Goal: Task Accomplishment & Management: Use online tool/utility

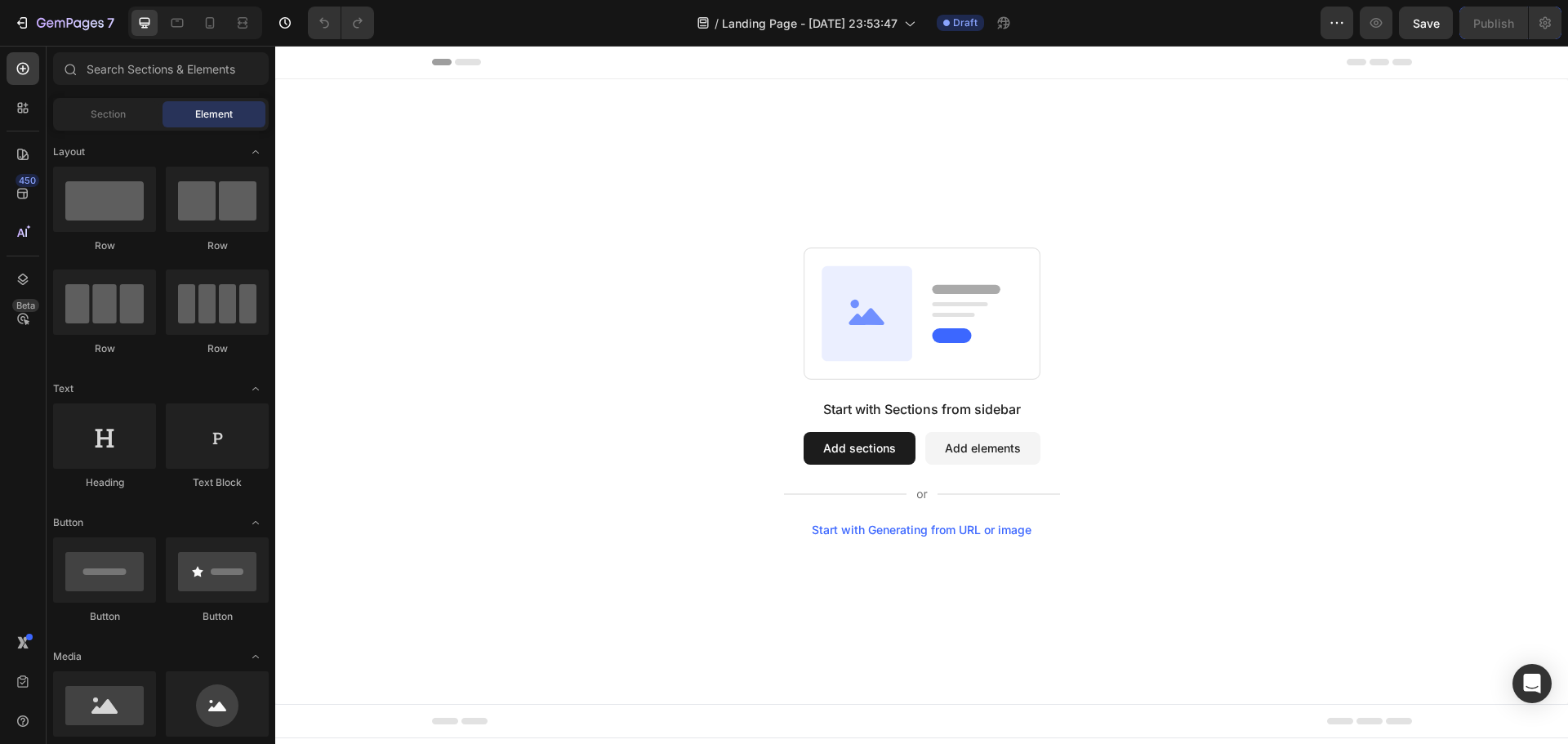
click at [877, 449] on button "Add sections" at bounding box center [860, 448] width 112 height 32
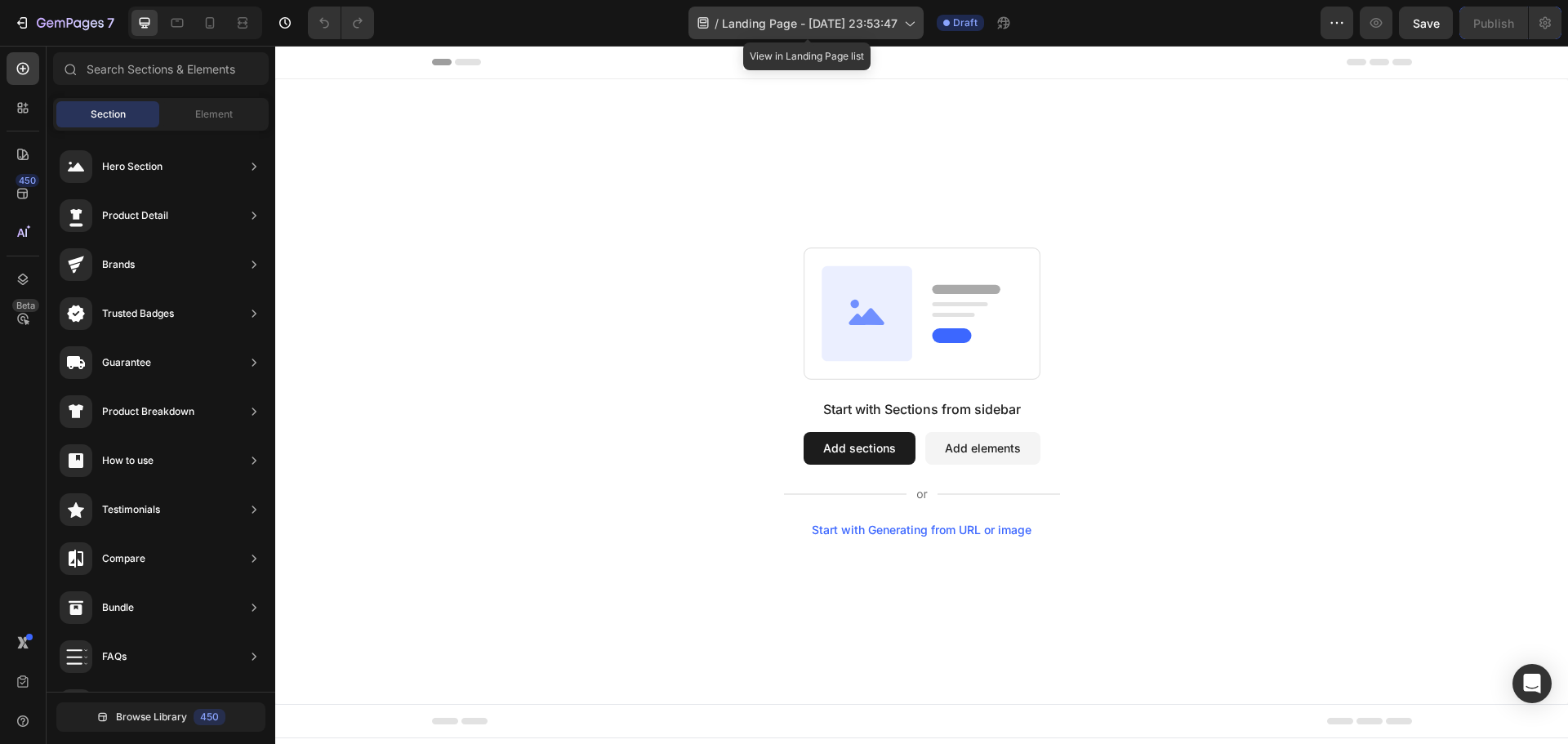
click at [904, 30] on icon at bounding box center [909, 23] width 17 height 17
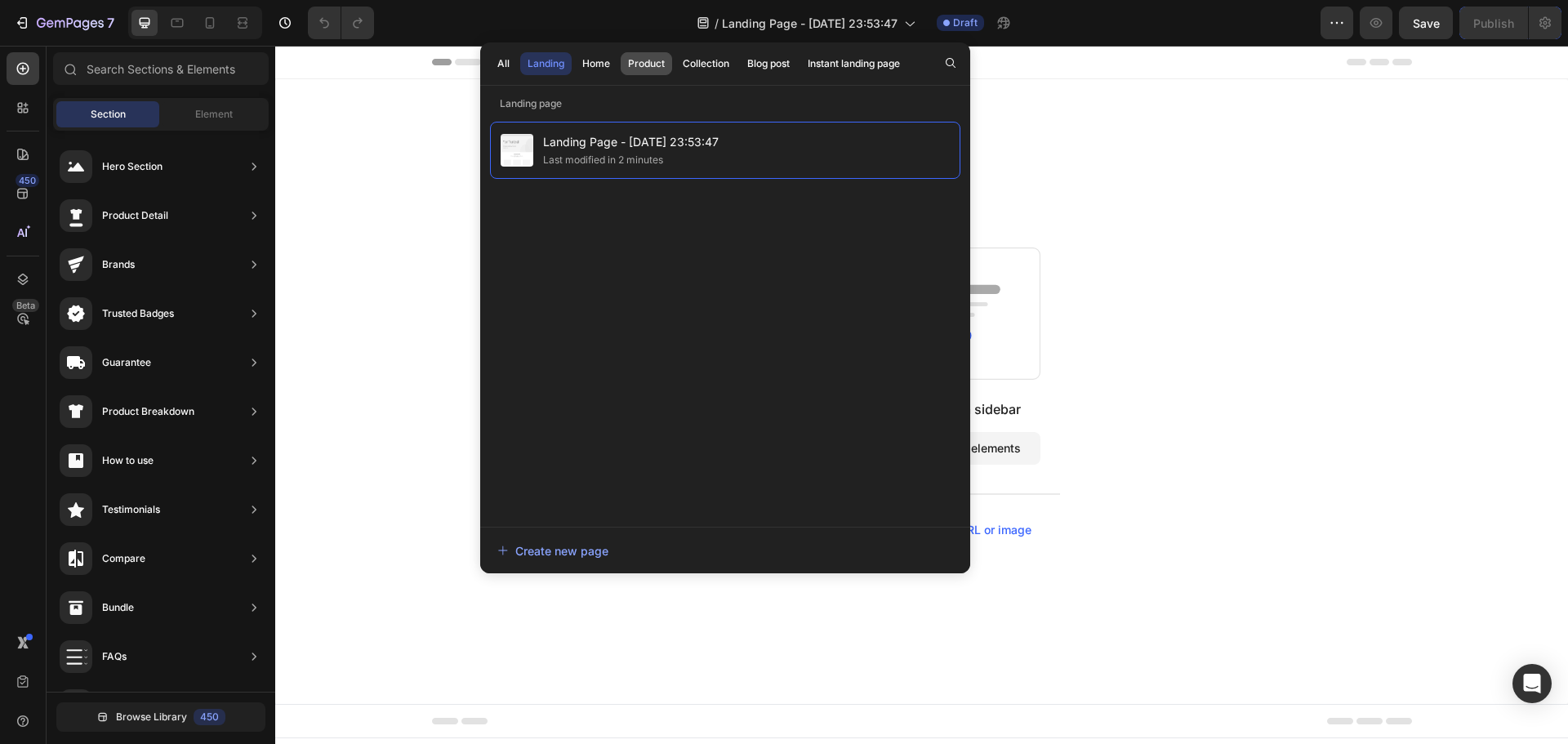
click at [644, 60] on div "Product" at bounding box center [647, 63] width 37 height 15
click at [713, 66] on div "Collection" at bounding box center [706, 63] width 46 height 15
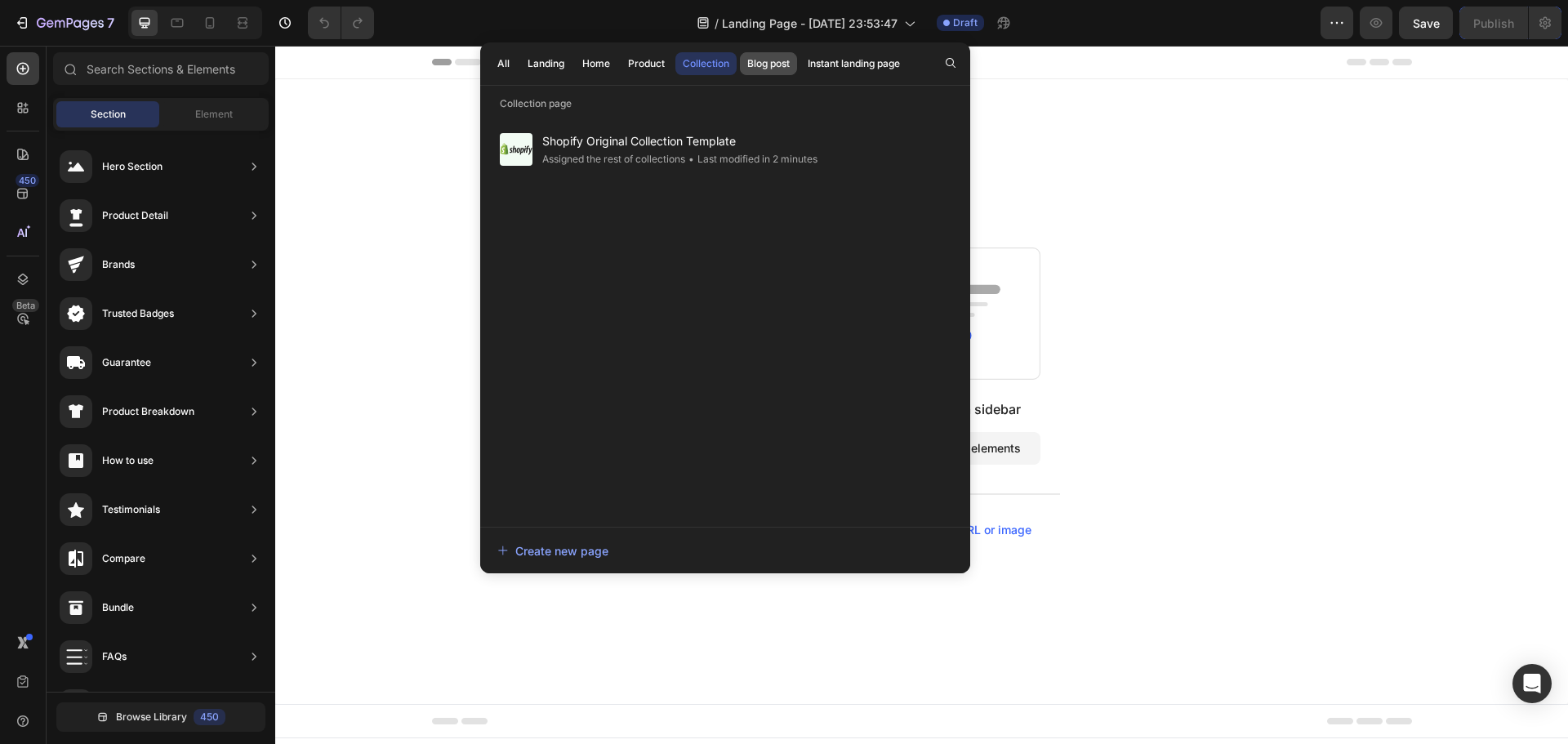
click at [764, 66] on div "Blog post" at bounding box center [769, 63] width 42 height 15
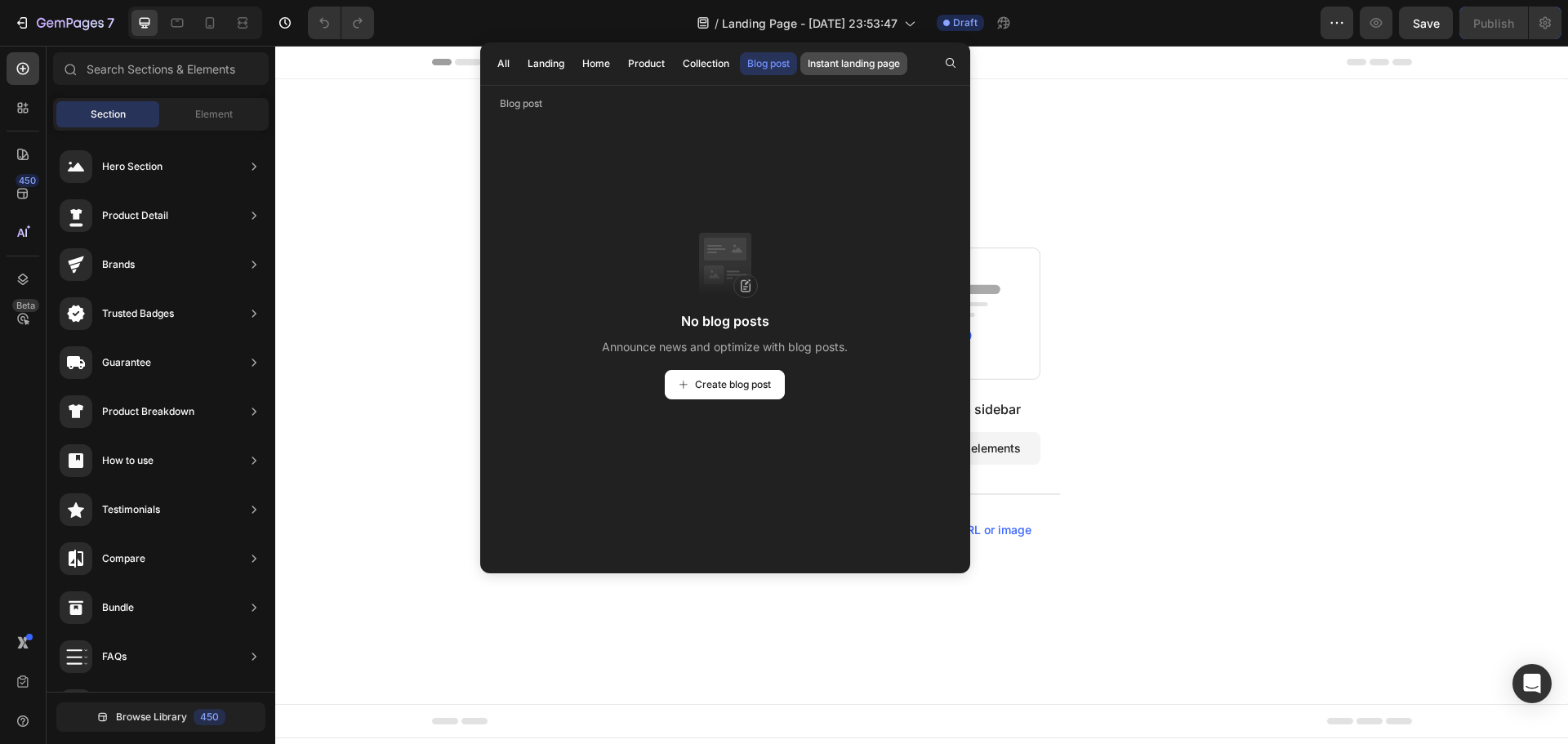
click at [869, 68] on div "Instant landing page" at bounding box center [853, 63] width 92 height 15
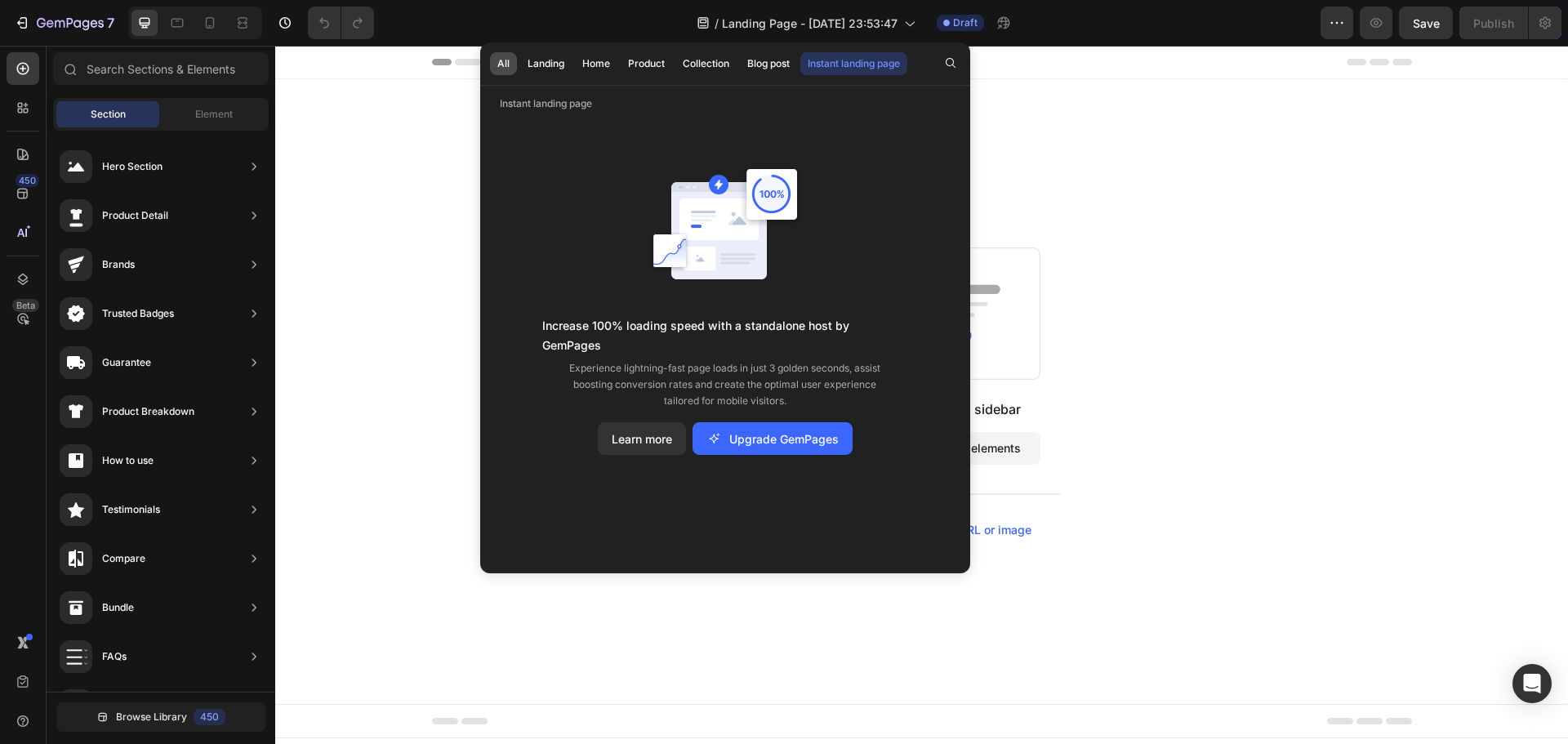
click at [506, 62] on div "All" at bounding box center [503, 63] width 12 height 15
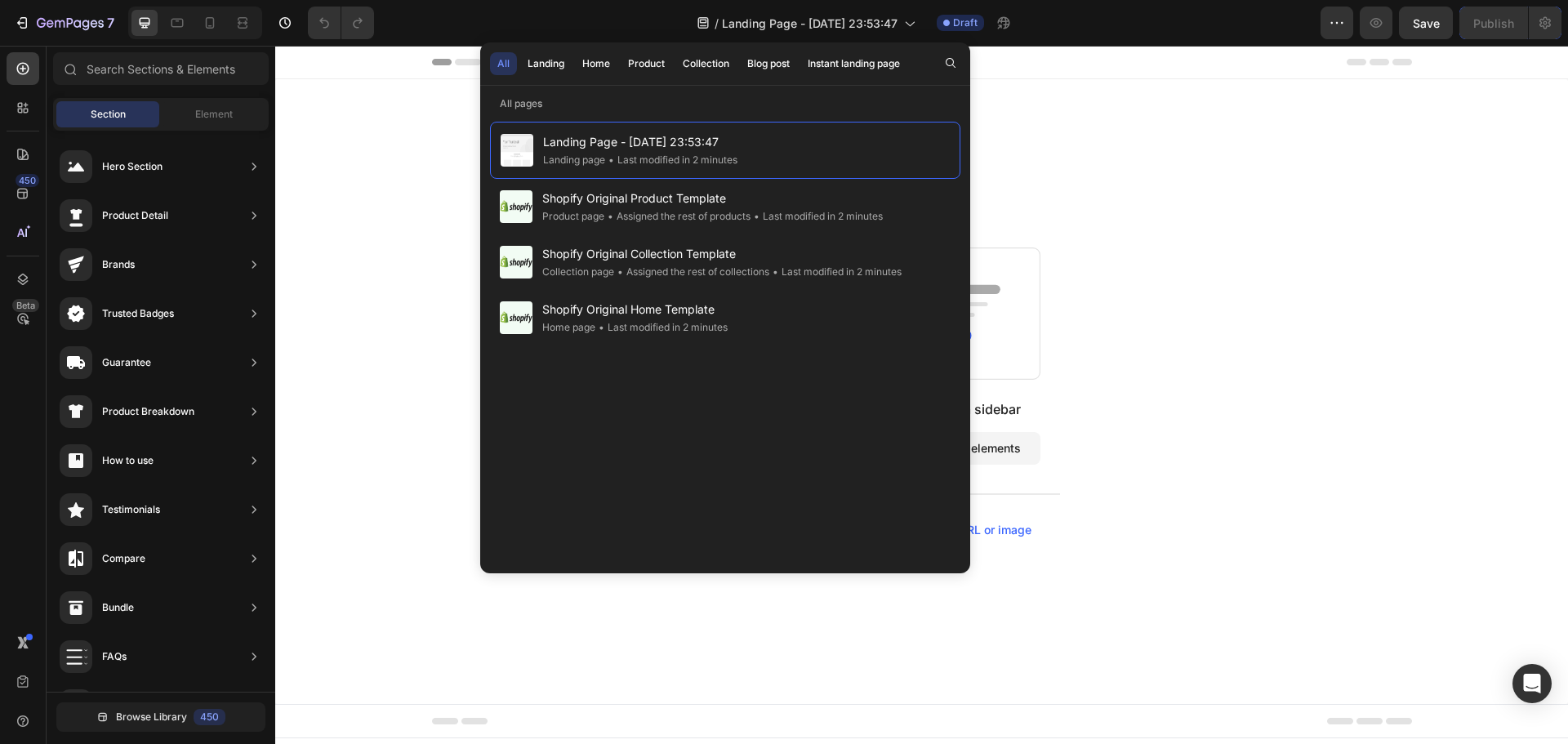
click at [415, 150] on div "Start with Sections from sidebar Add sections Add elements Start with Generatin…" at bounding box center [921, 391] width 1293 height 625
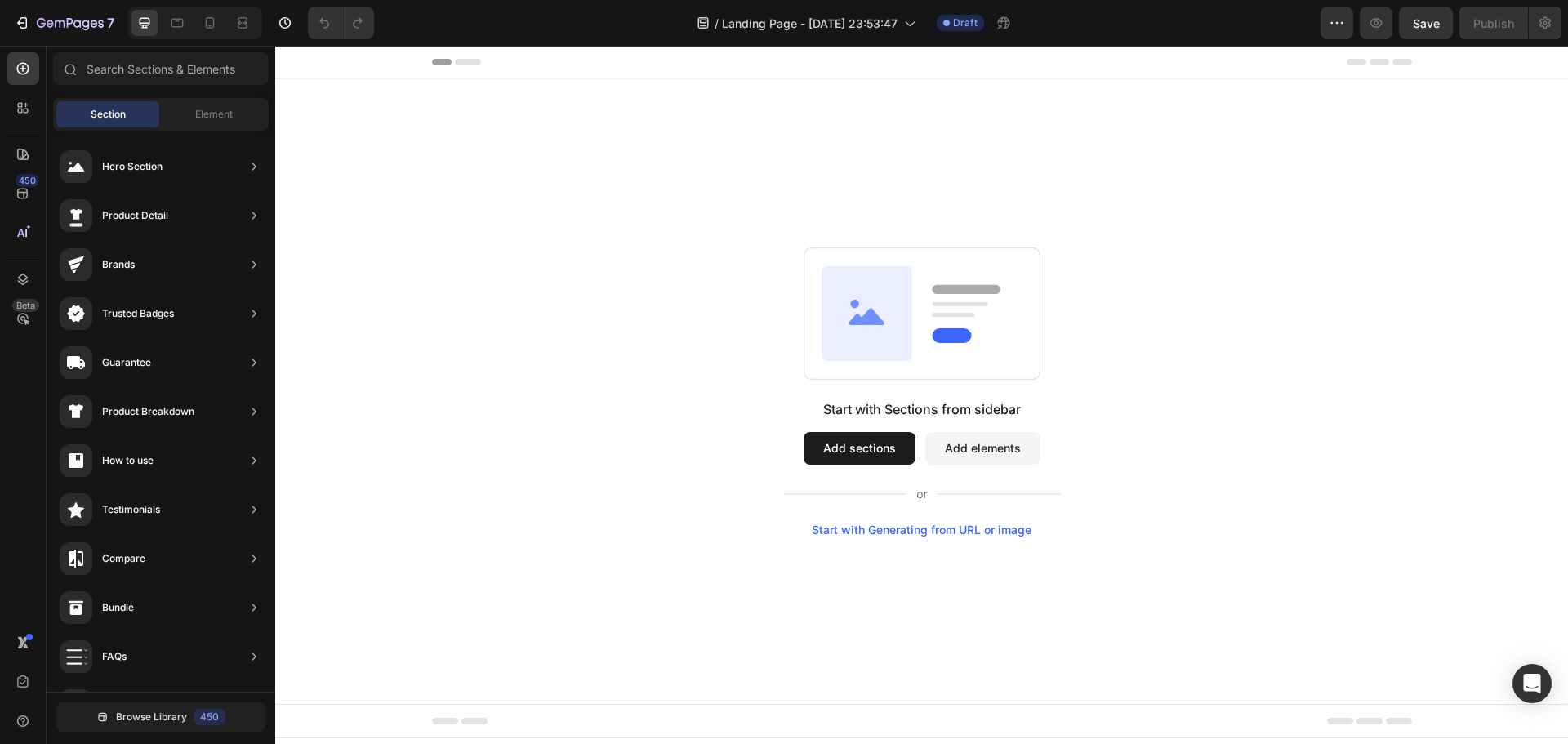
click at [858, 456] on button "Add sections" at bounding box center [860, 448] width 112 height 32
click at [22, 193] on icon at bounding box center [23, 194] width 11 height 11
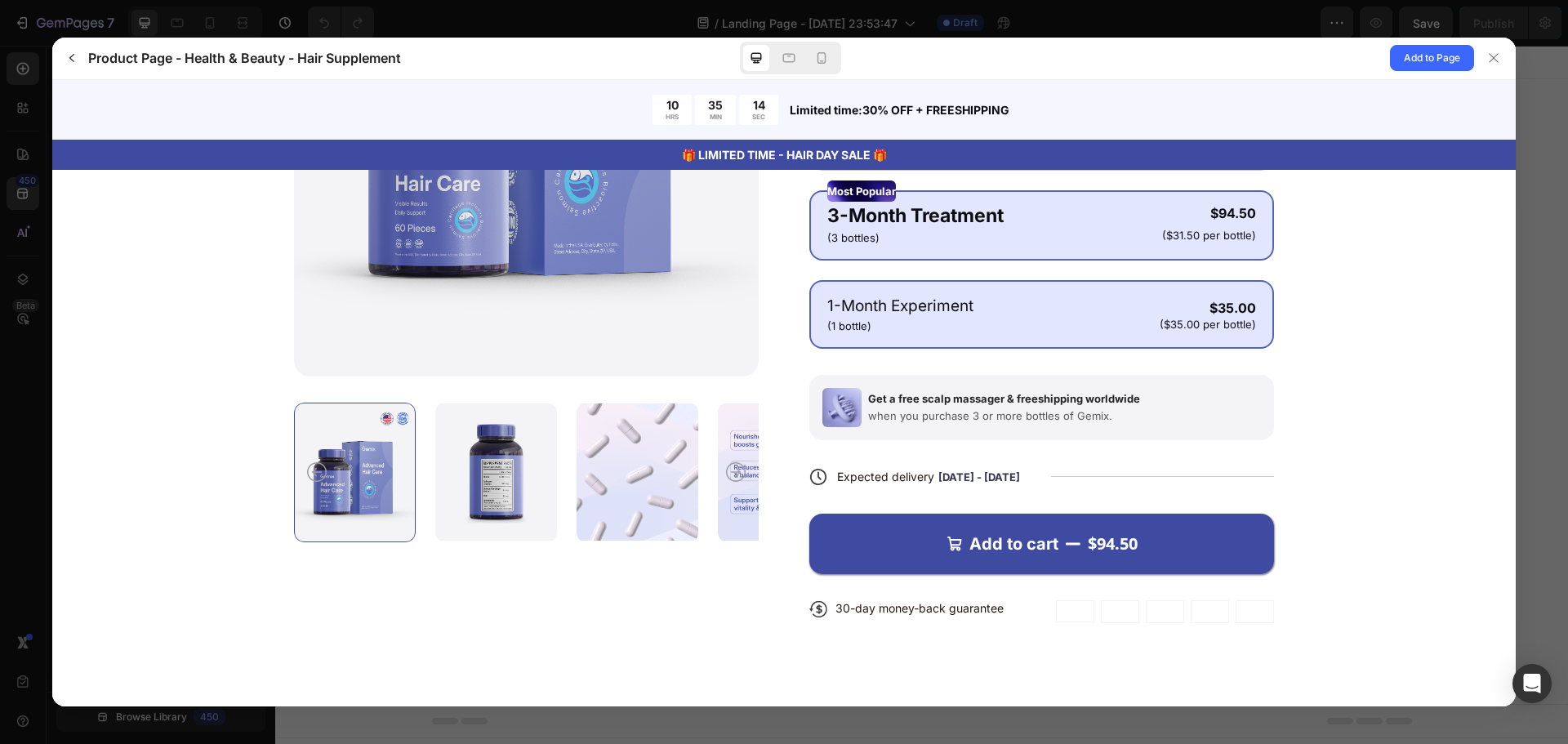
scroll to position [408, 0]
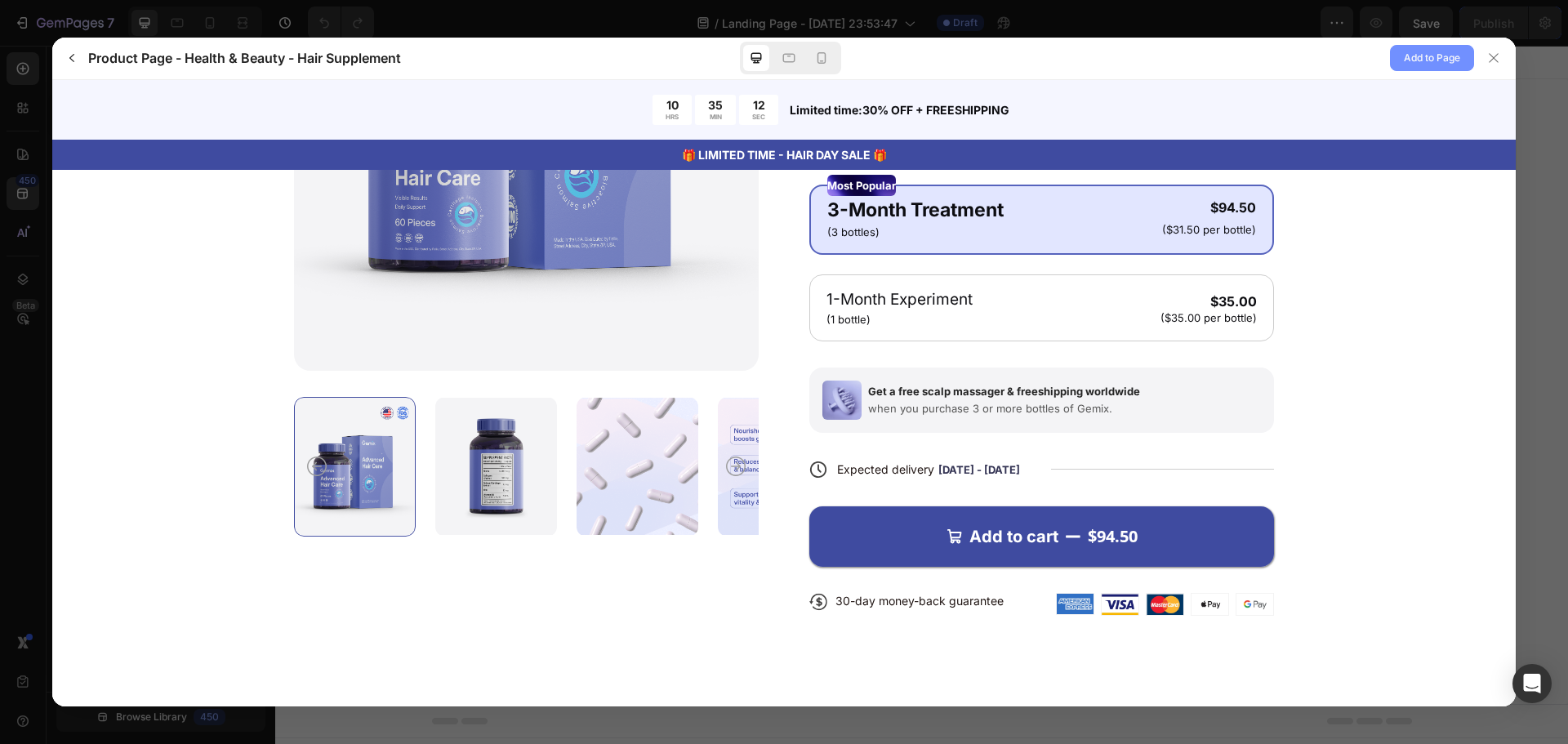
click at [1439, 69] on button "Add to Page" at bounding box center [1432, 58] width 84 height 26
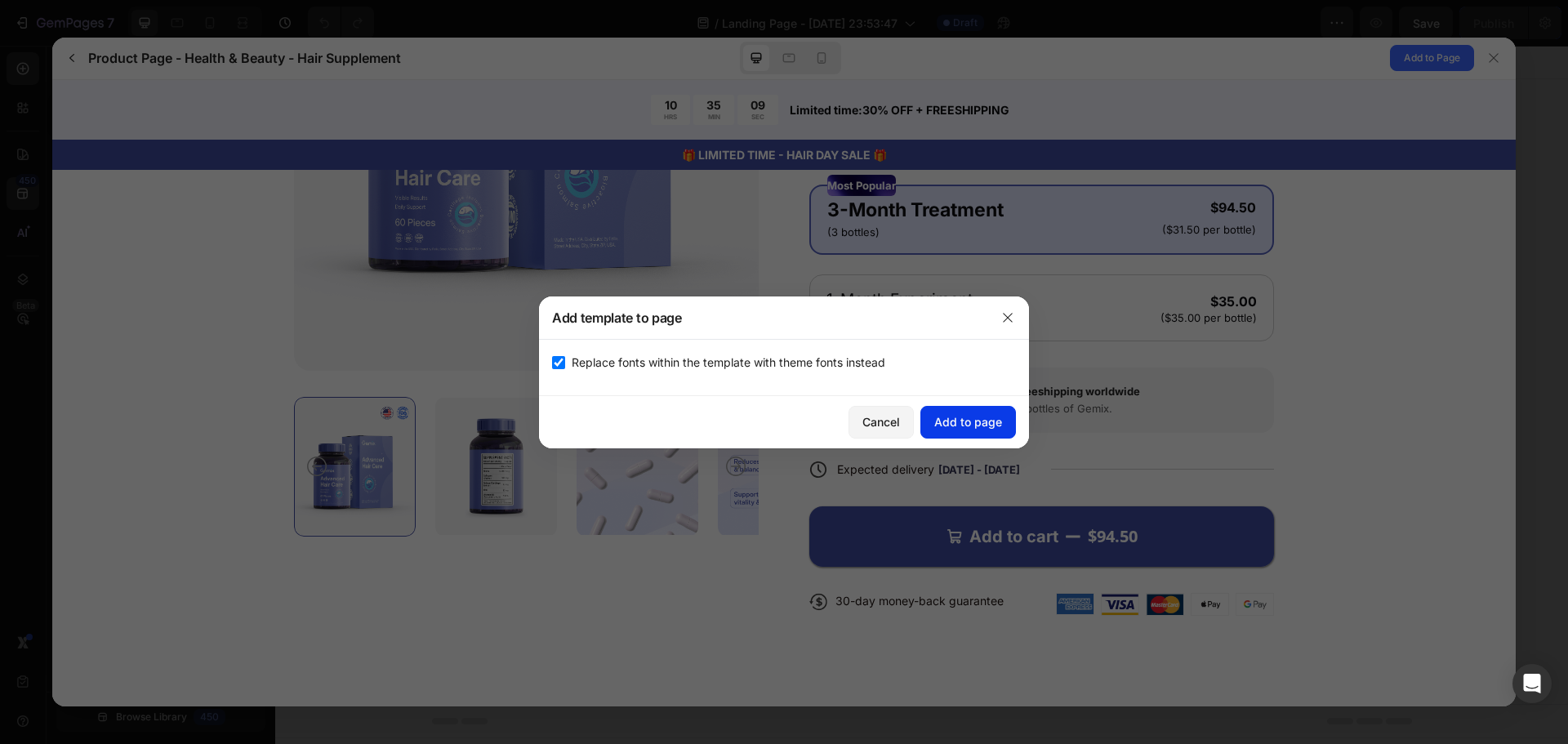
click at [983, 425] on div "Add to page" at bounding box center [968, 422] width 67 height 18
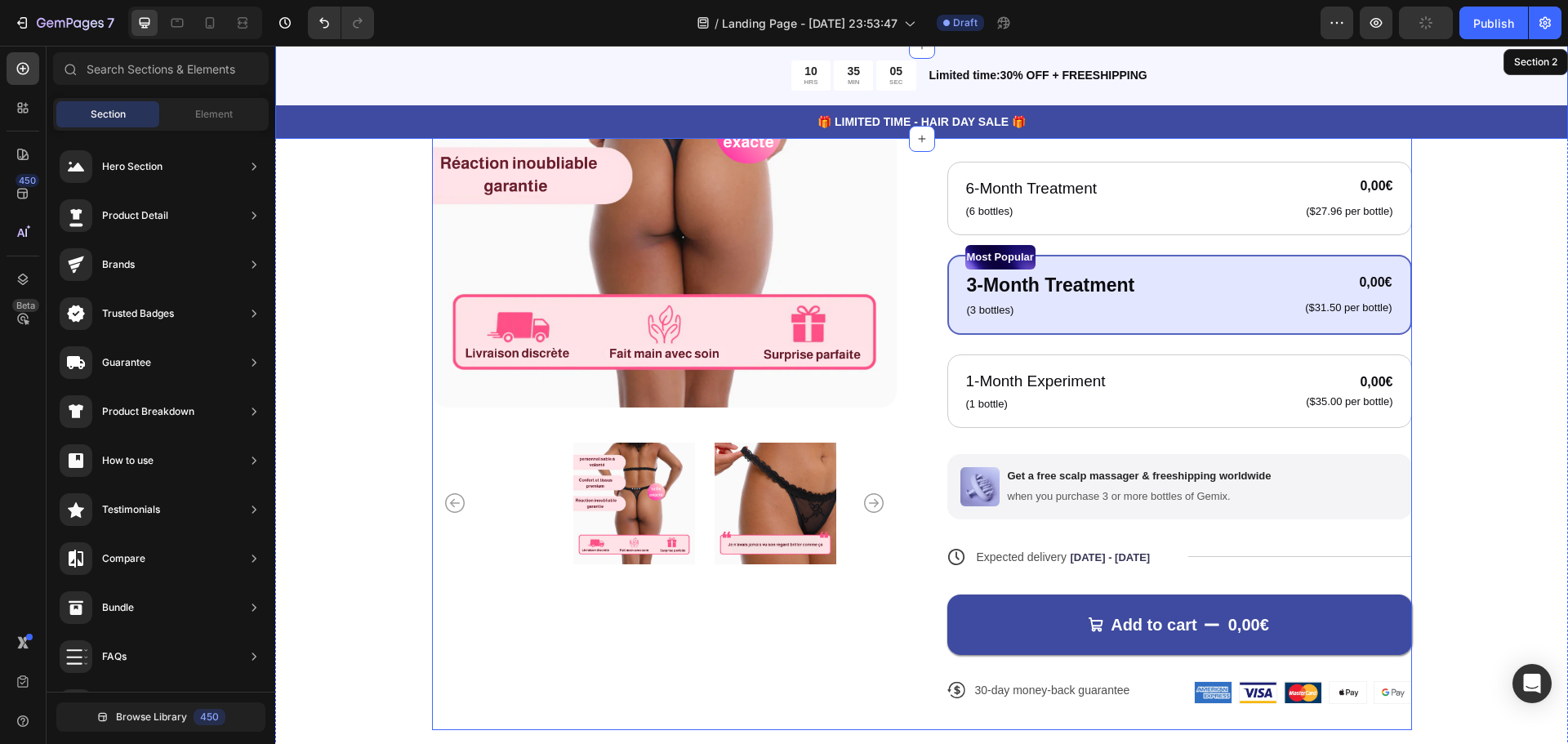
scroll to position [360, 0]
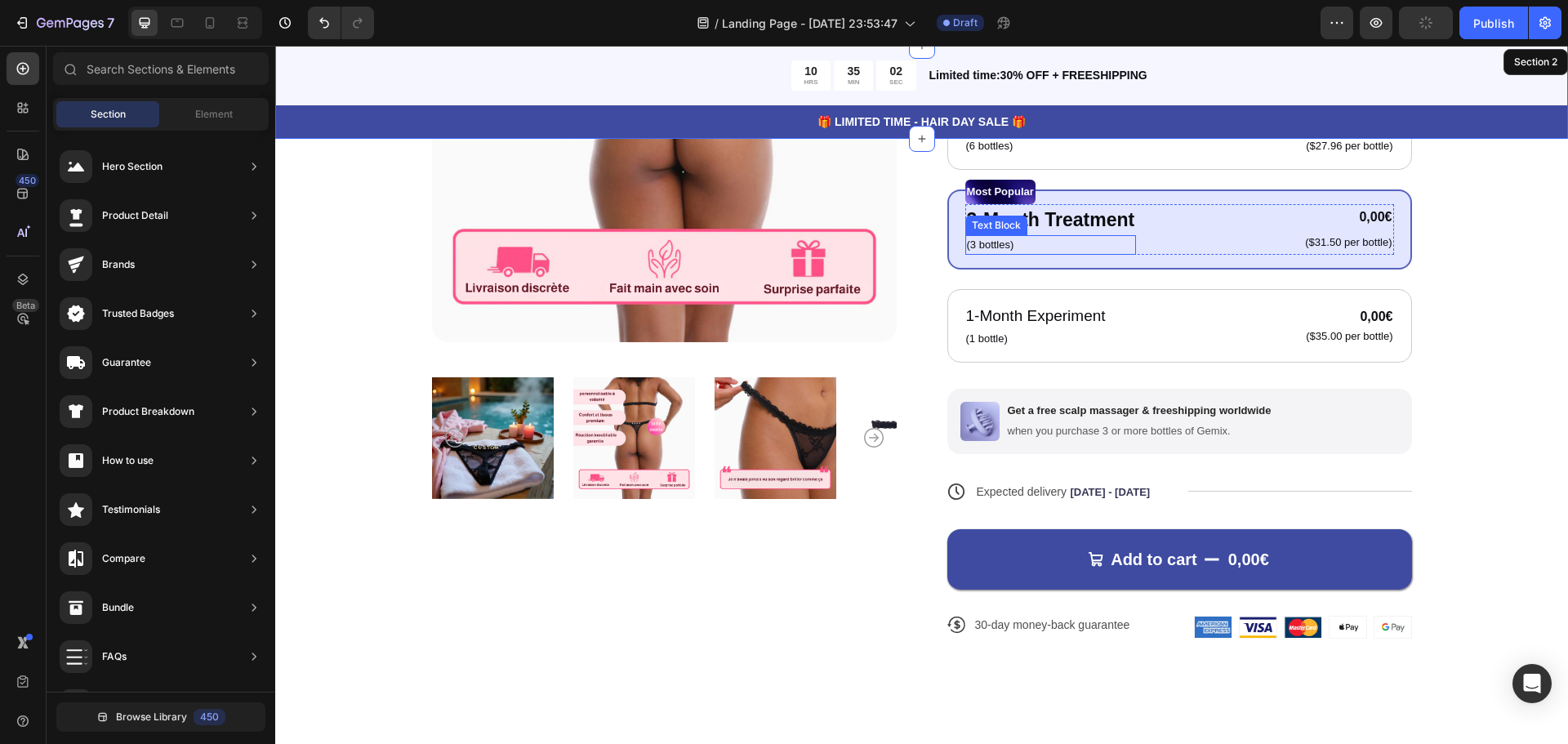
click at [1106, 245] on p "(3 bottles)" at bounding box center [1051, 244] width 168 height 17
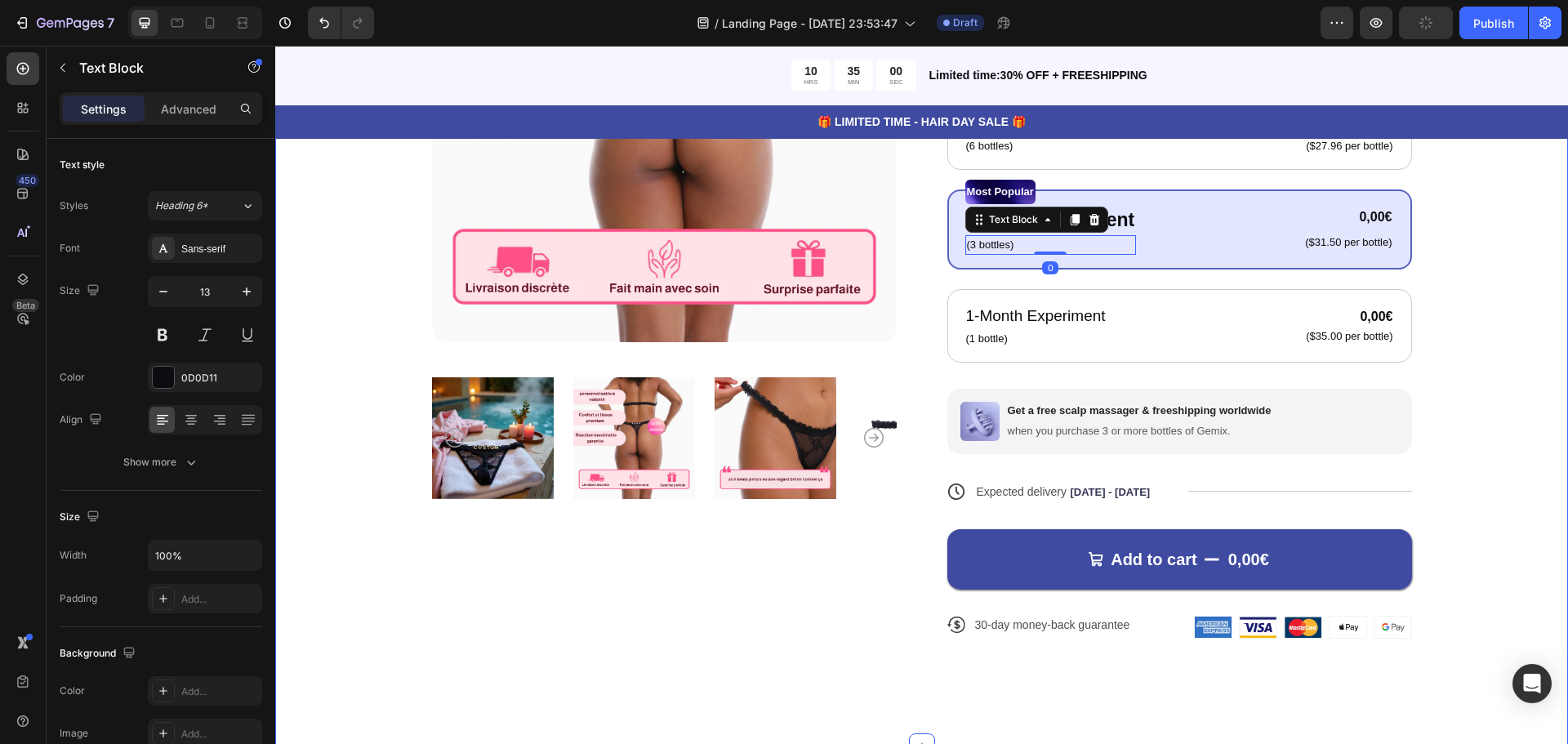
click at [1459, 313] on div "Product Images Icon Icon Icon Icon Icon Icon List 122,000+ Happy Customers Text…" at bounding box center [922, 271] width 1162 height 787
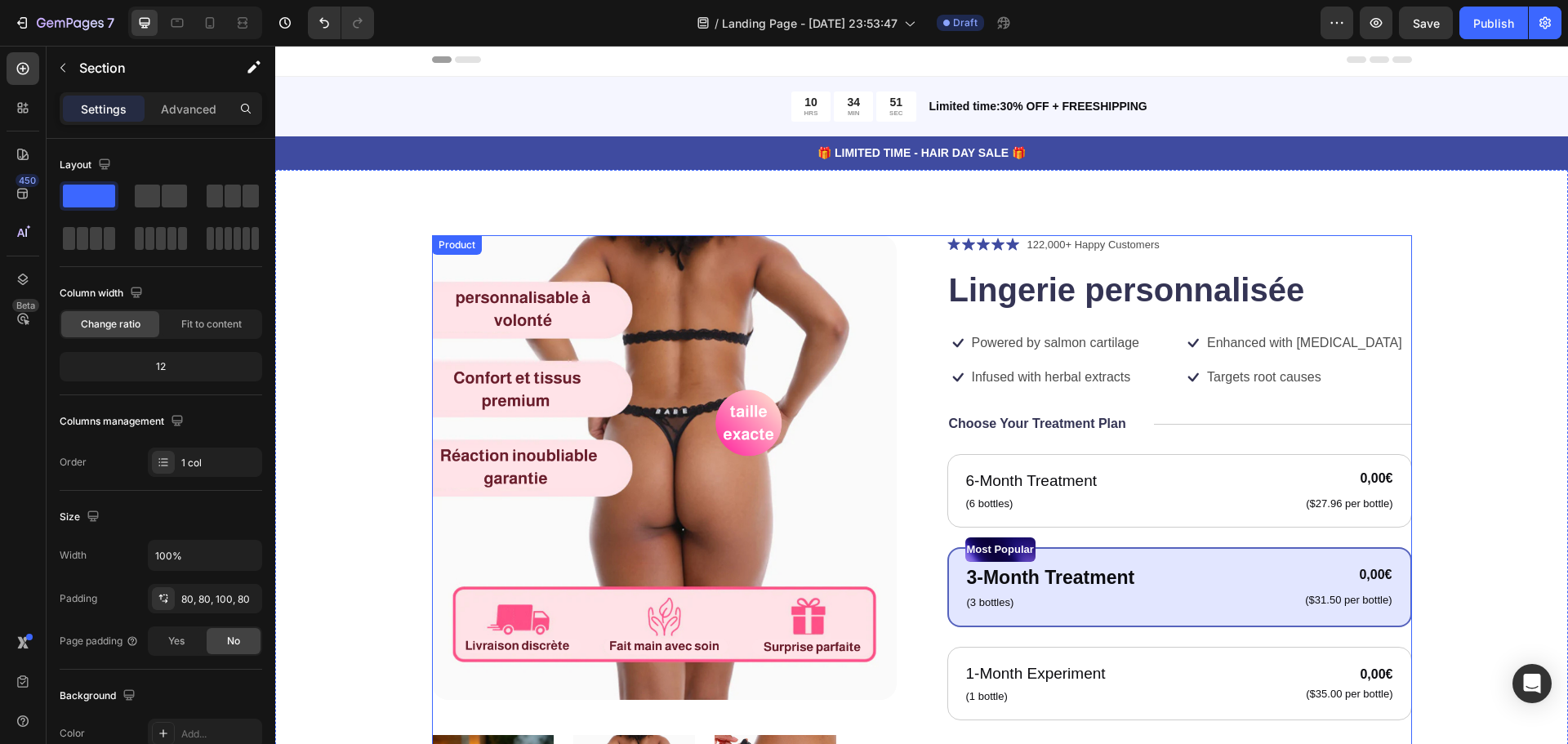
scroll to position [0, 0]
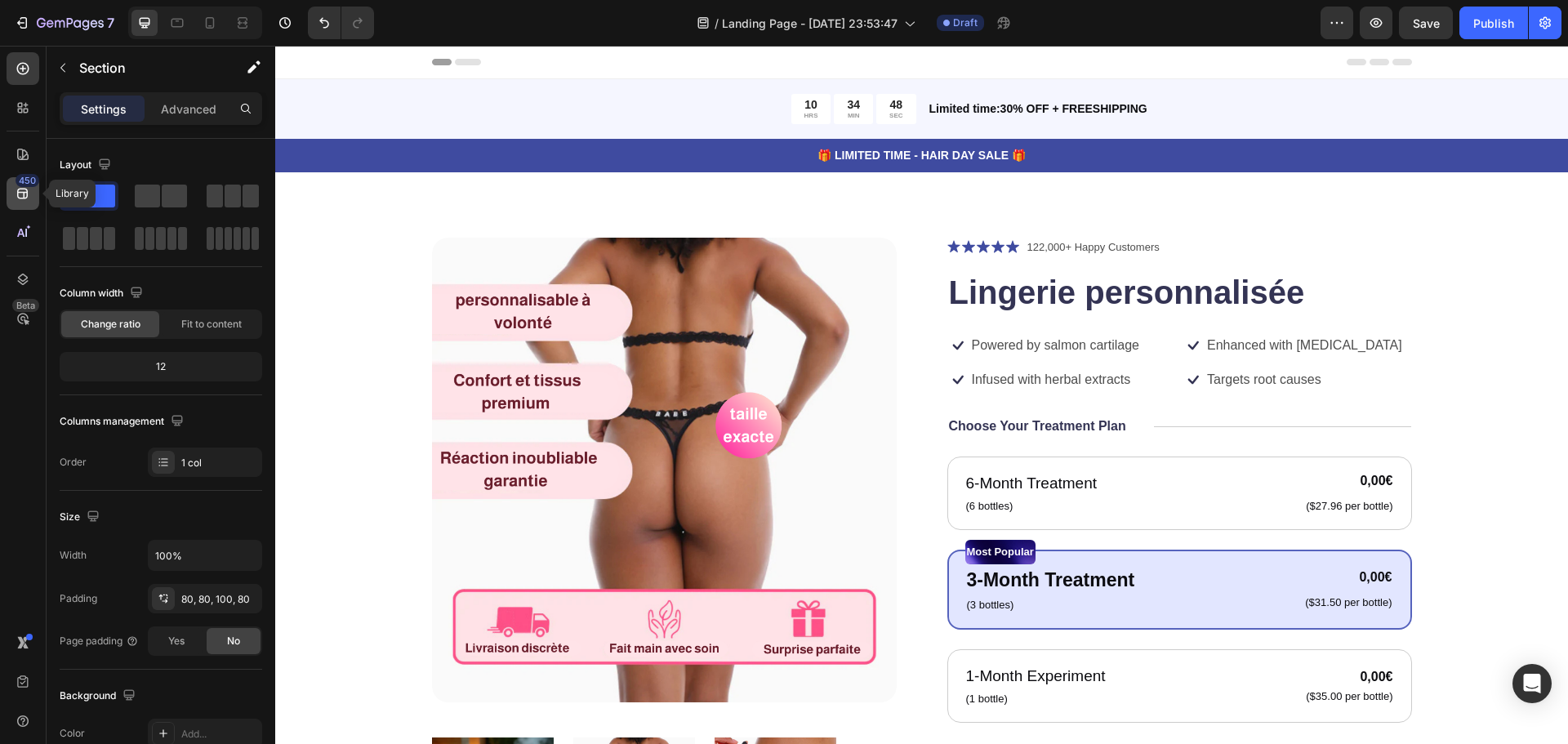
click at [31, 194] on div "450" at bounding box center [22, 193] width 32 height 32
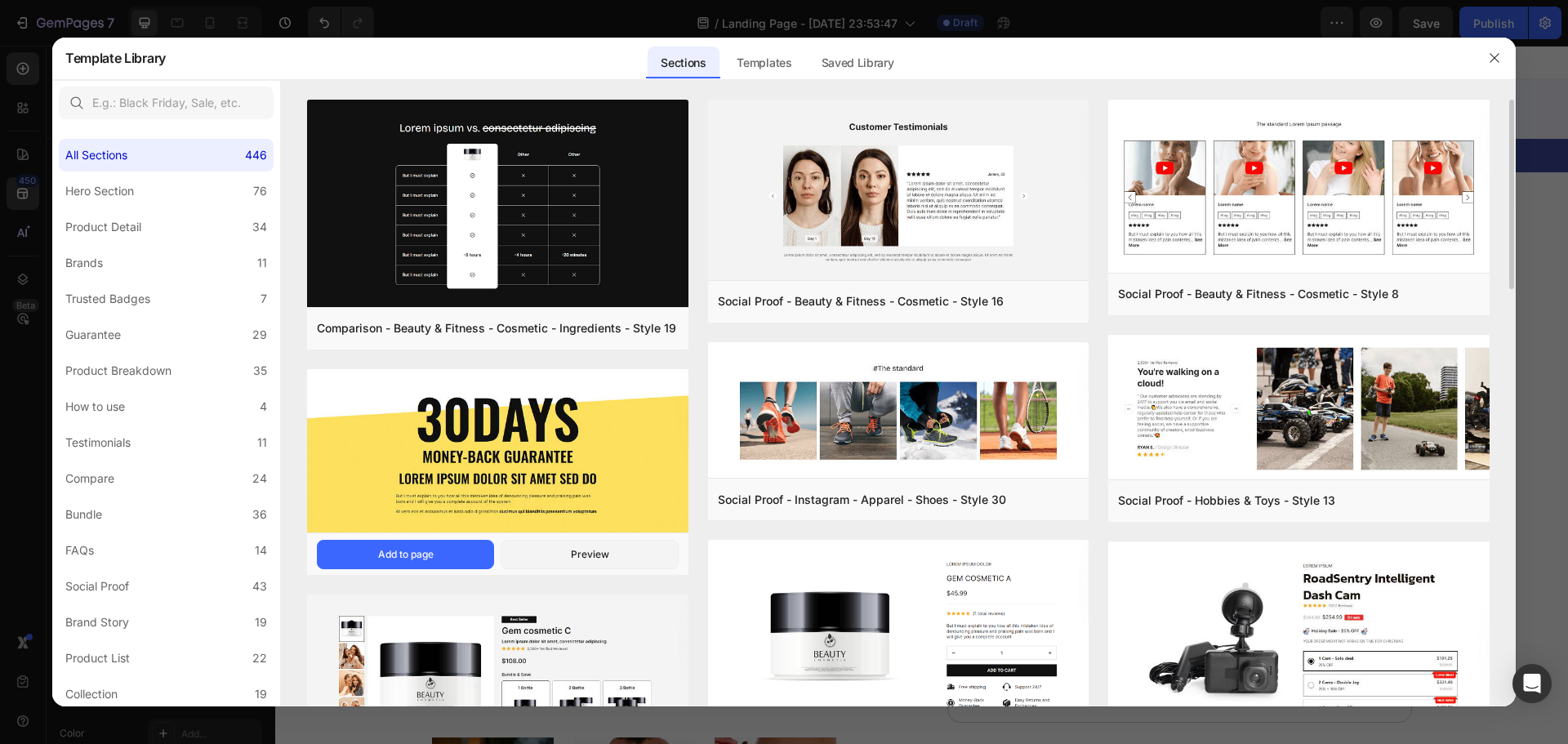
scroll to position [490, 0]
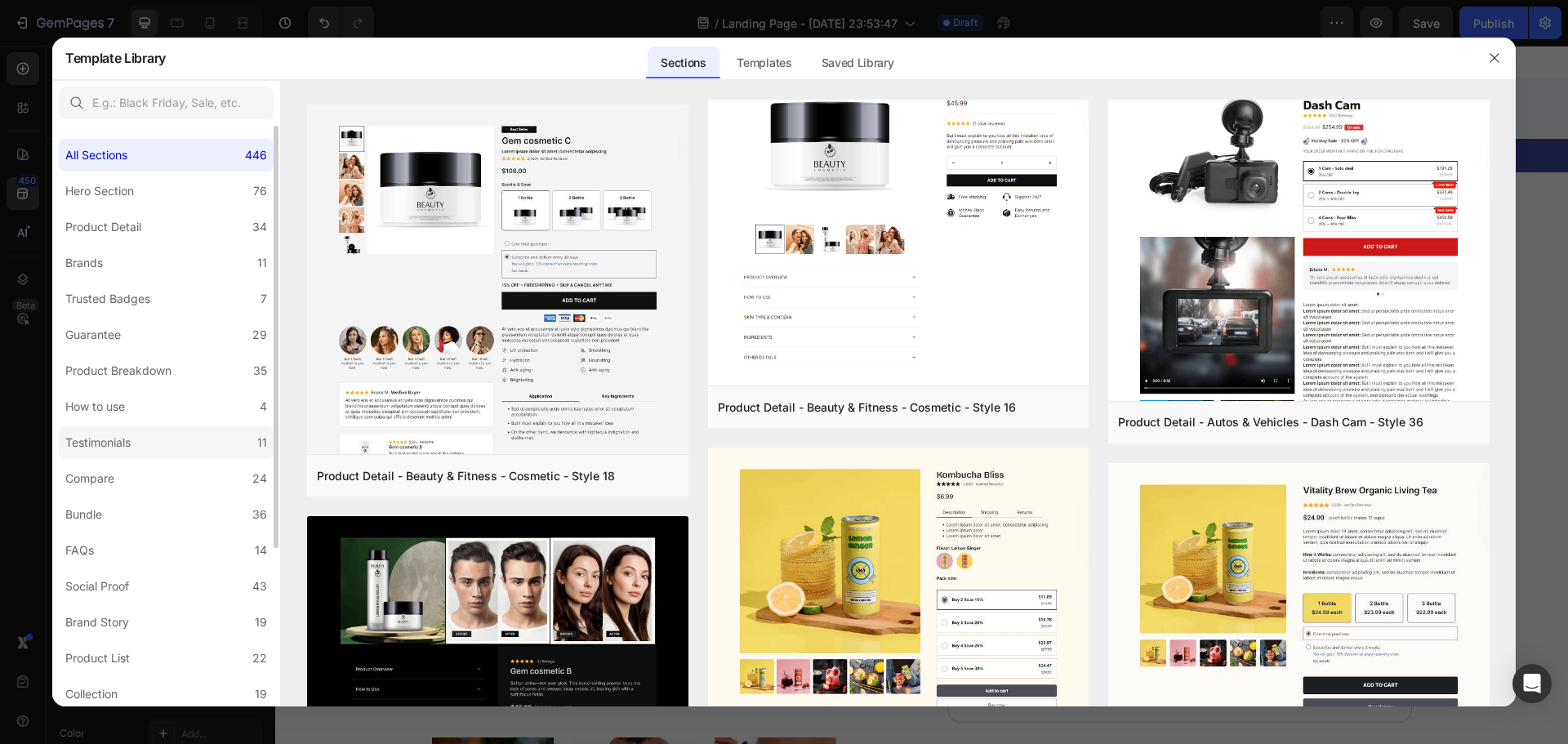
click at [112, 430] on label "Testimonials 11" at bounding box center [166, 442] width 215 height 32
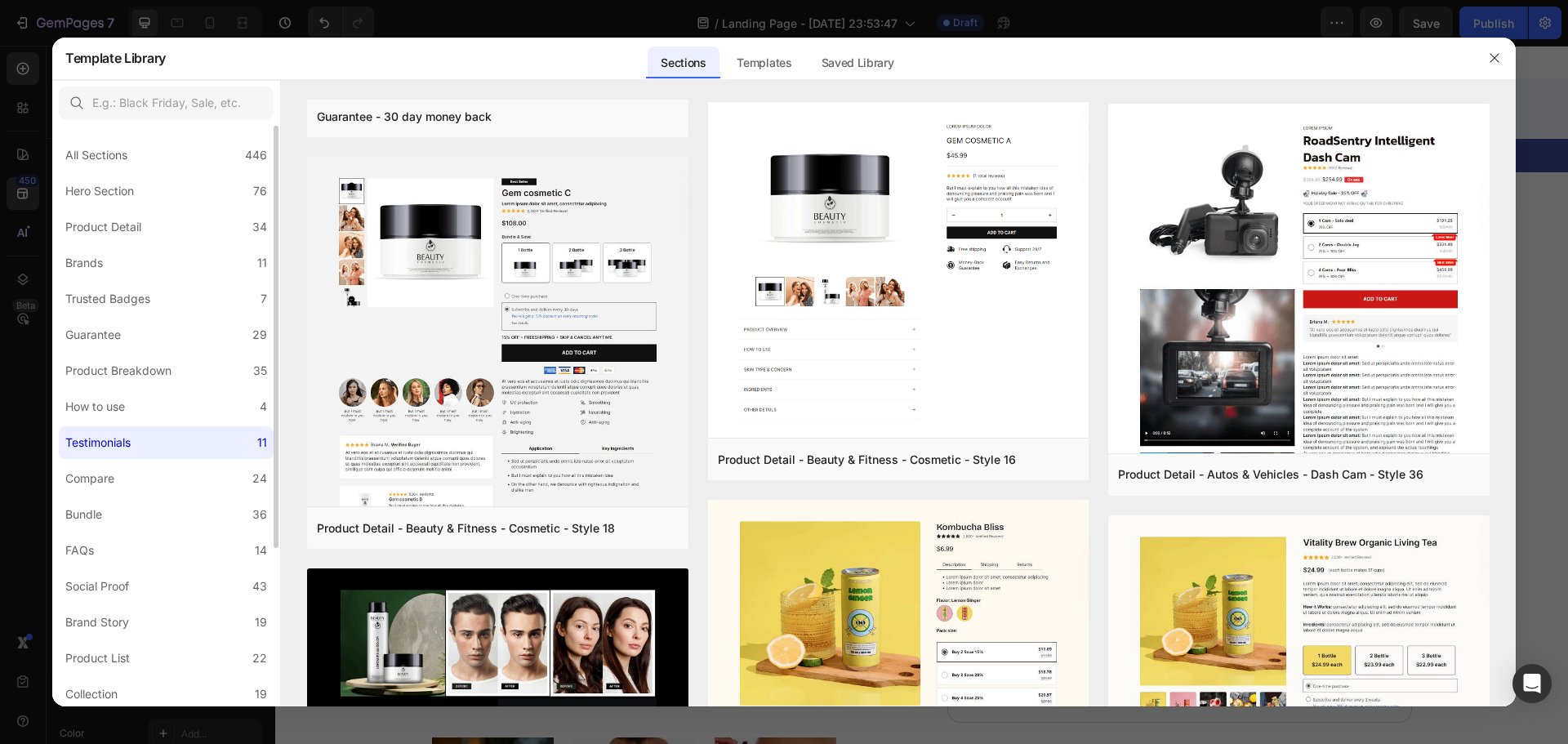
scroll to position [0, 0]
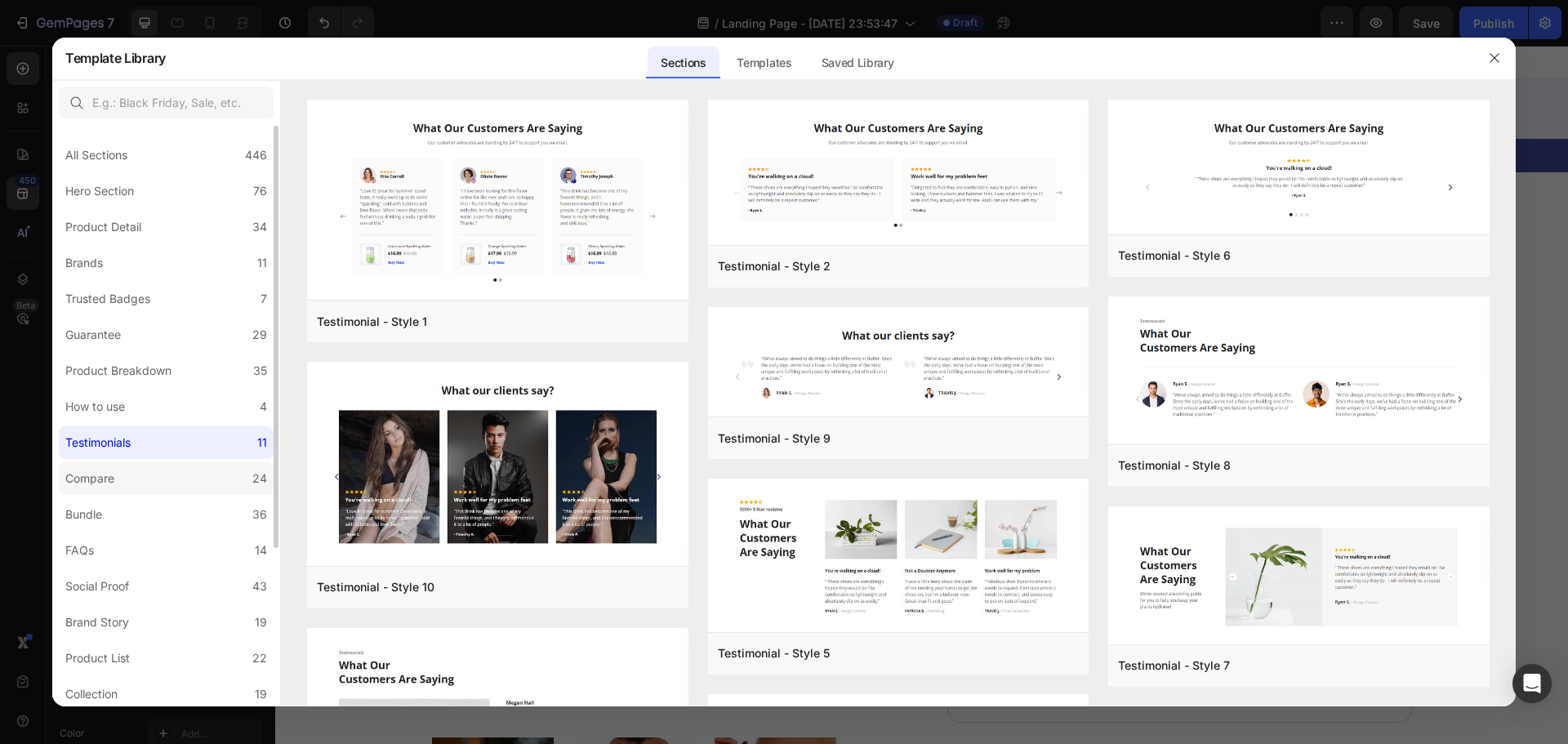
click at [105, 476] on div "Compare" at bounding box center [90, 478] width 49 height 19
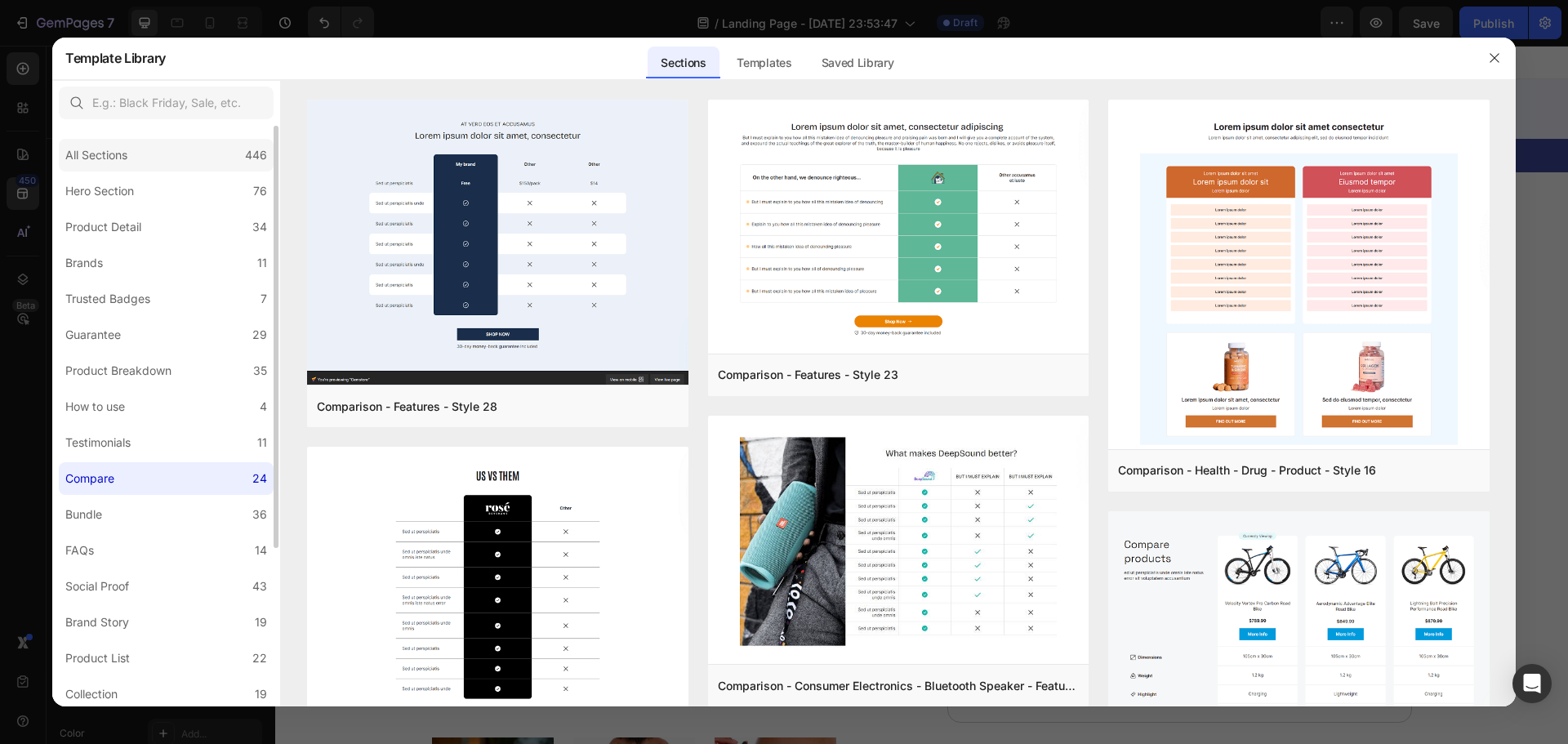
click at [125, 152] on div "All Sections" at bounding box center [96, 155] width 62 height 19
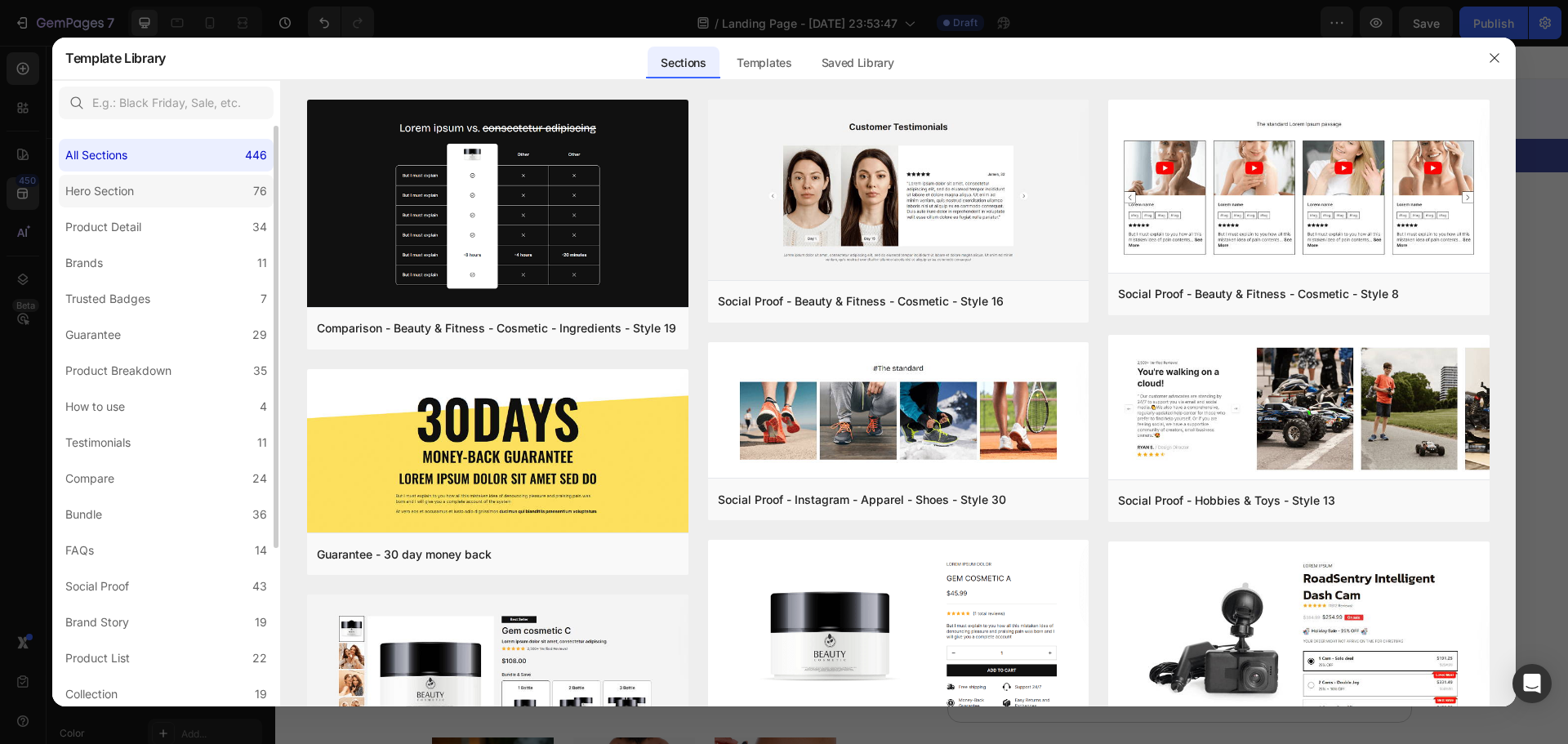
click at [115, 193] on div "Hero Section" at bounding box center [100, 191] width 68 height 19
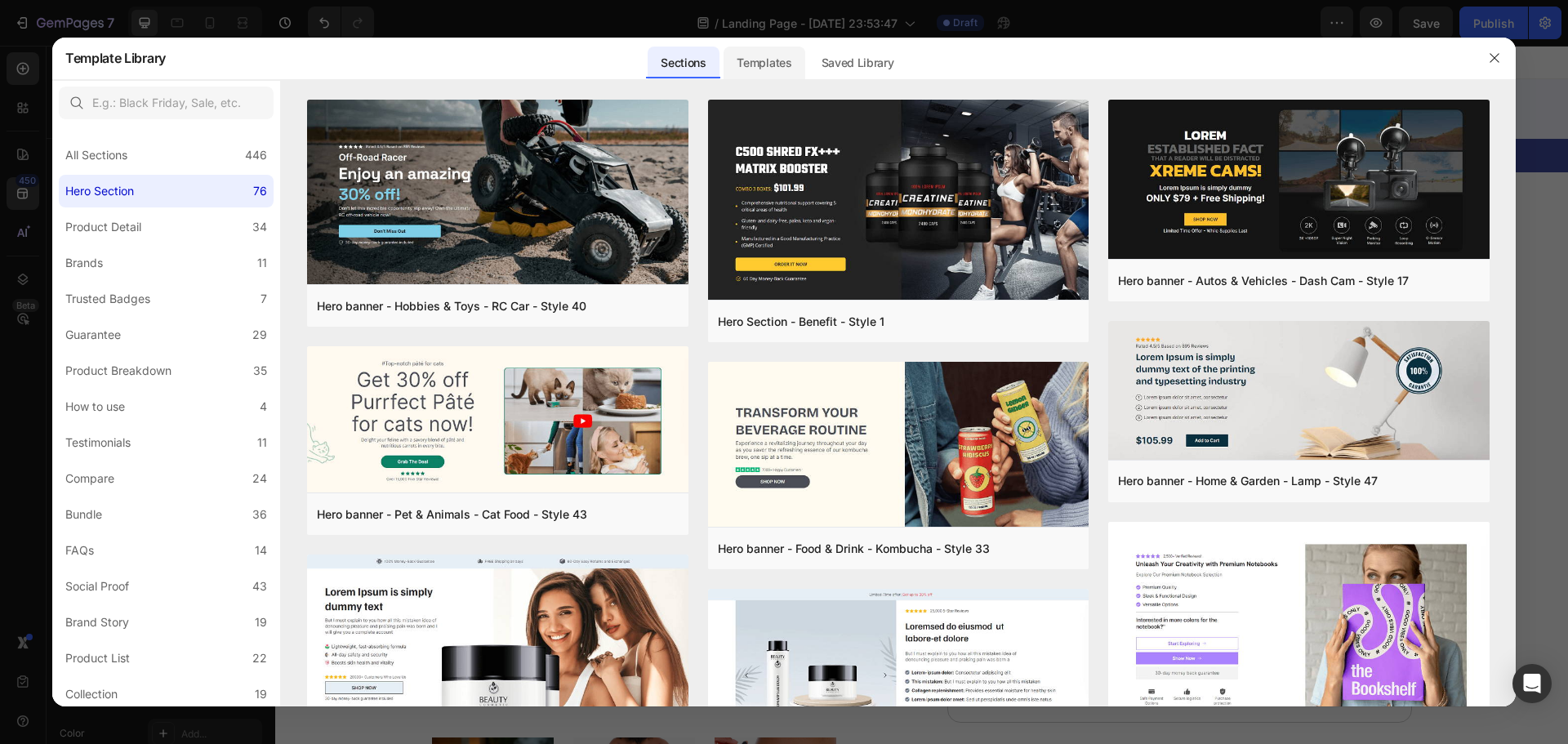
click at [727, 74] on div "Templates" at bounding box center [764, 62] width 81 height 32
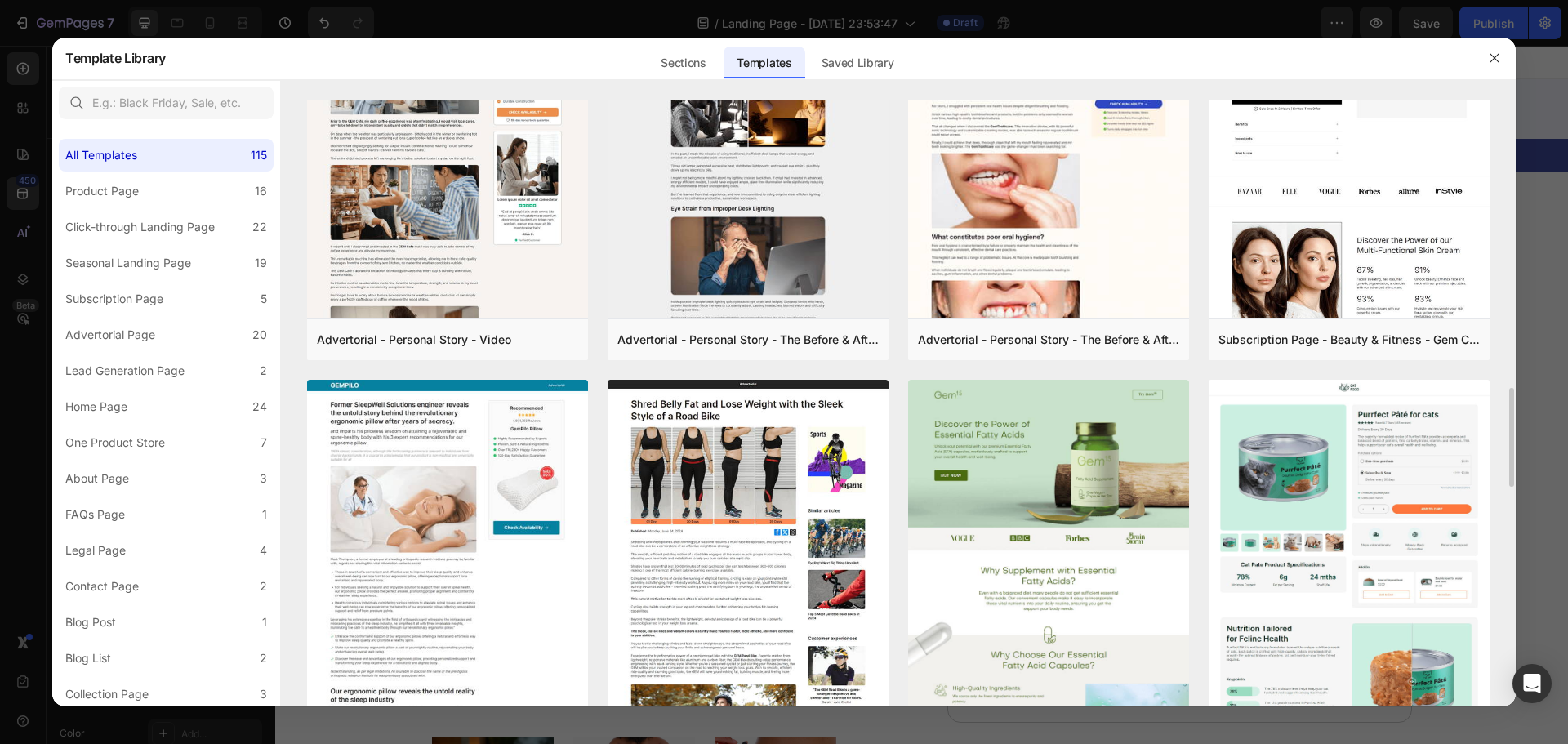
scroll to position [1444, 0]
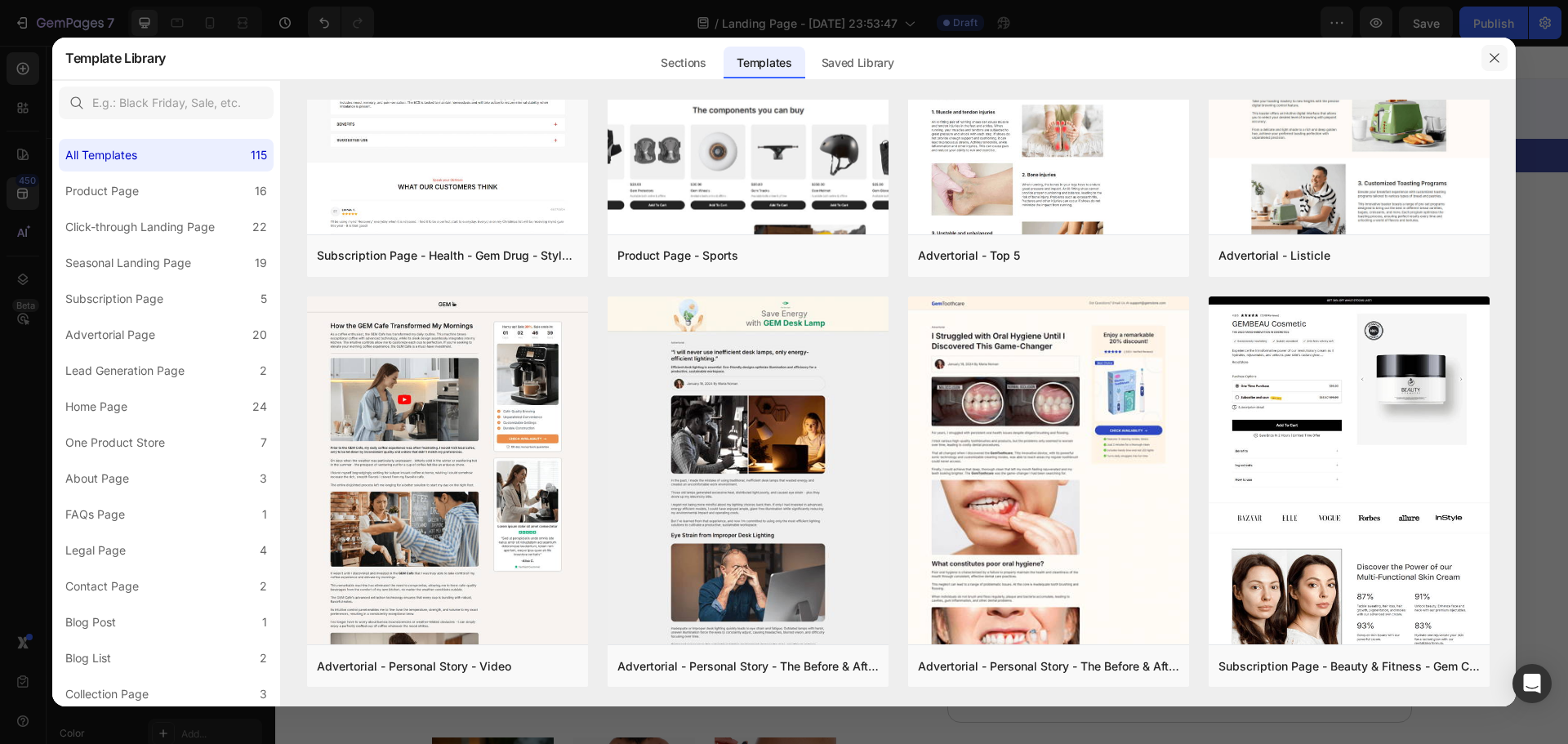
click at [1486, 60] on button "button" at bounding box center [1494, 58] width 26 height 26
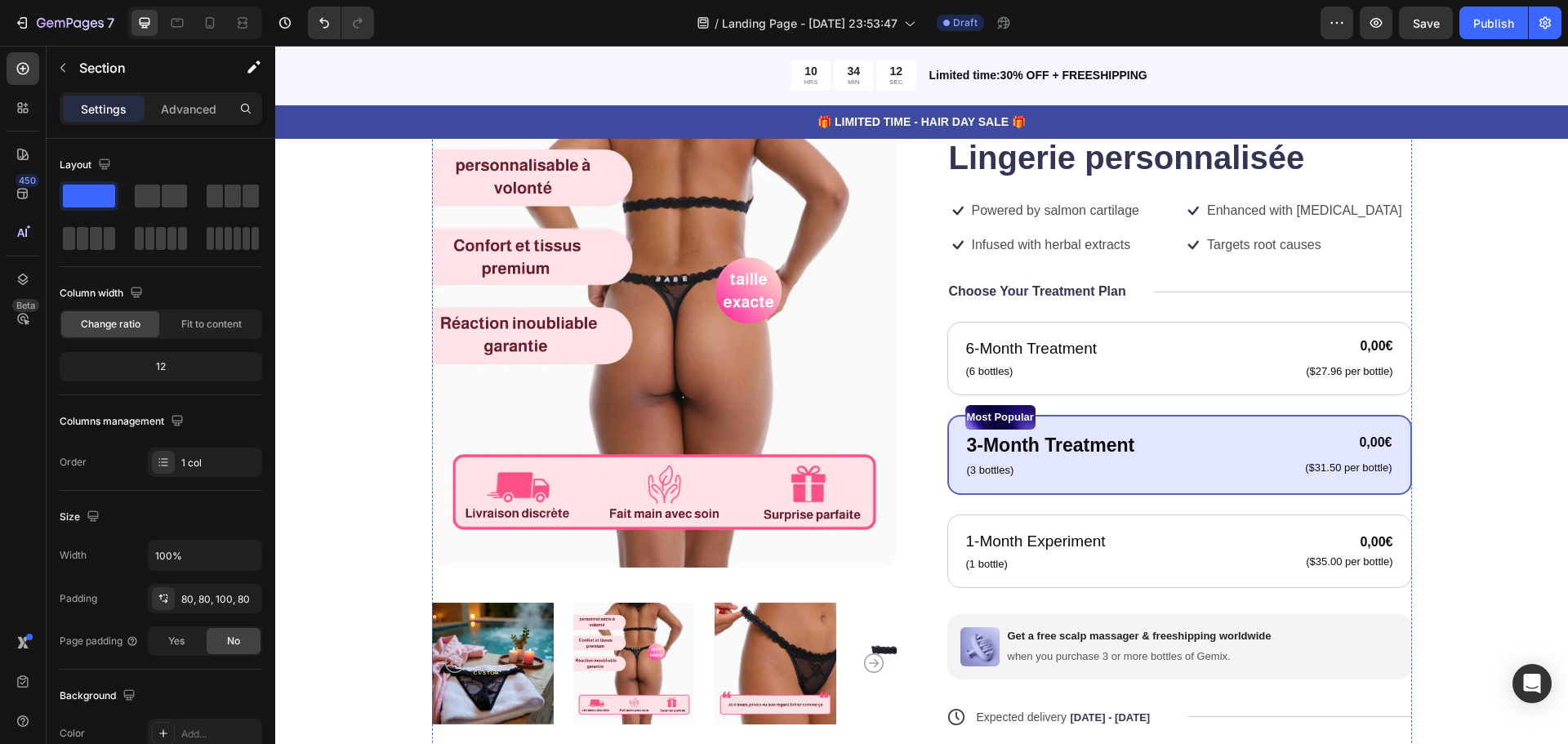
scroll to position [163, 0]
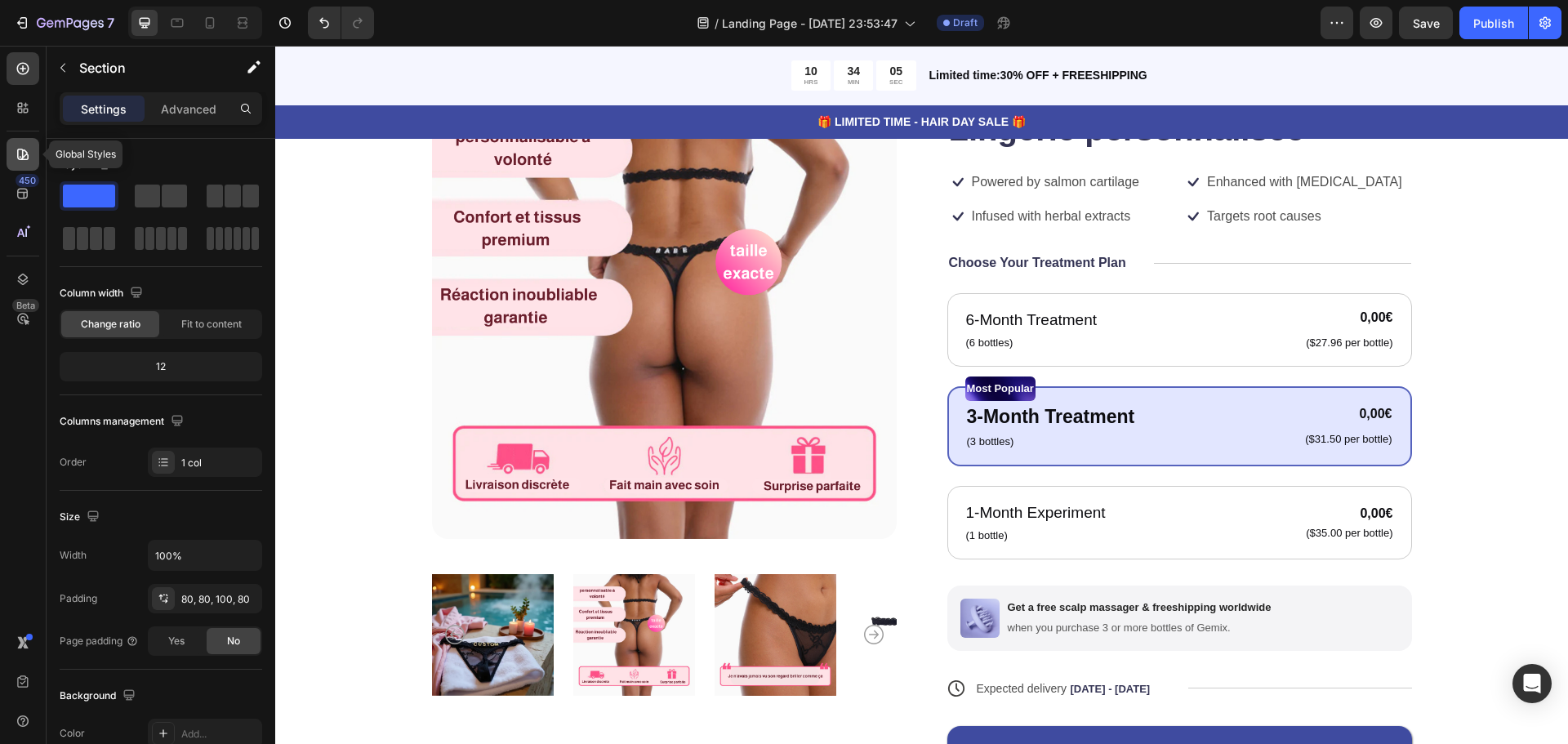
click at [27, 159] on icon at bounding box center [23, 154] width 11 height 11
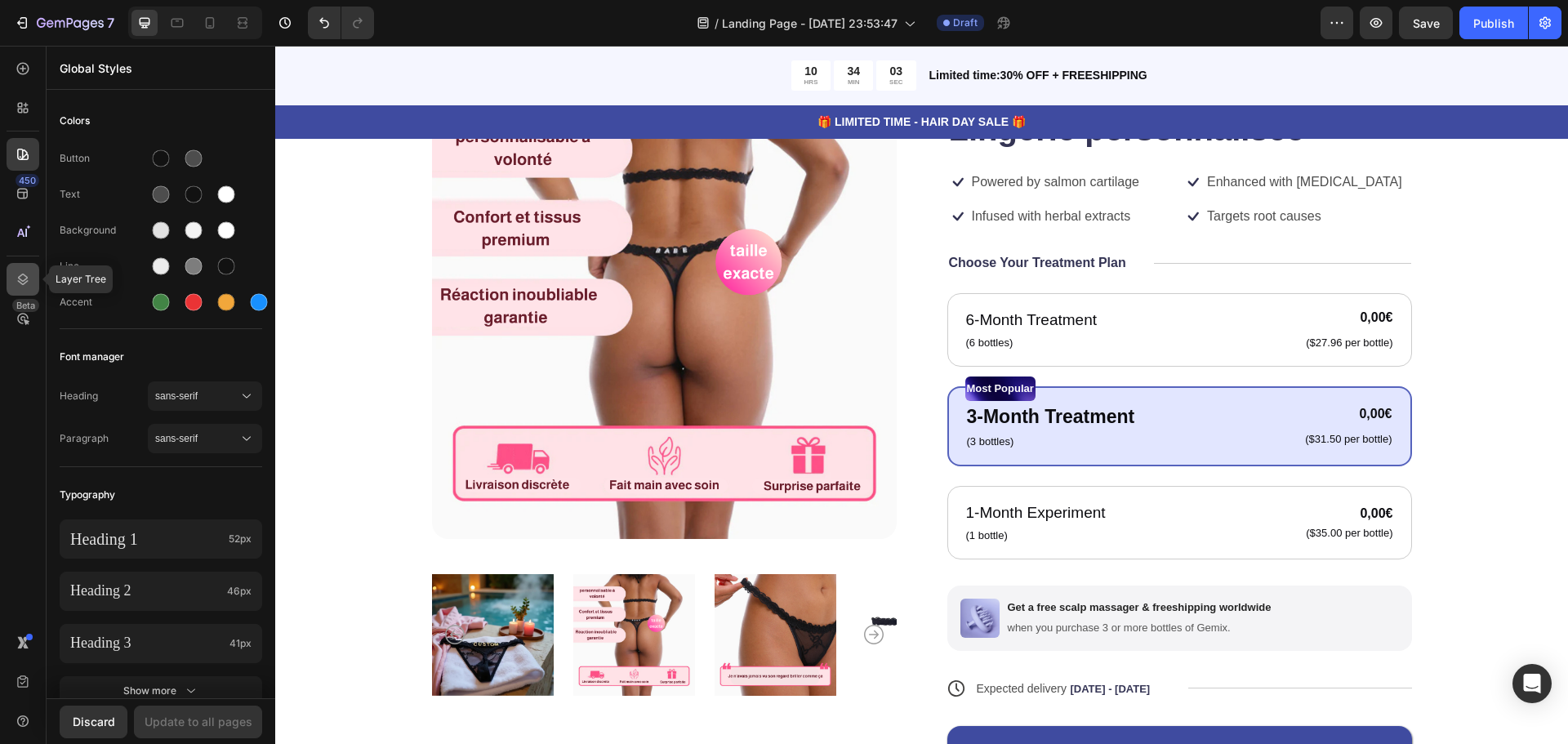
click at [18, 281] on icon at bounding box center [23, 279] width 11 height 11
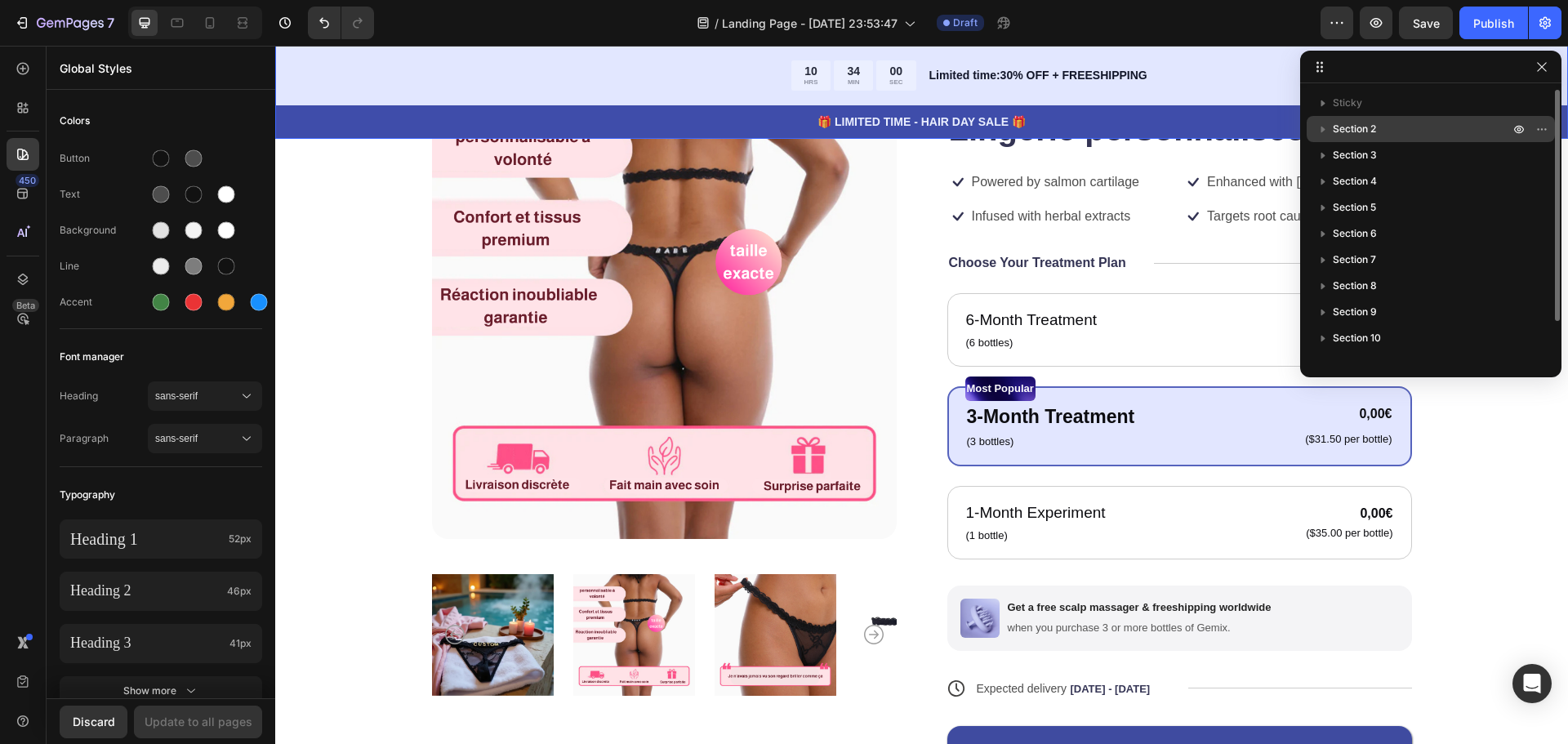
click at [1323, 126] on icon "button" at bounding box center [1323, 129] width 17 height 17
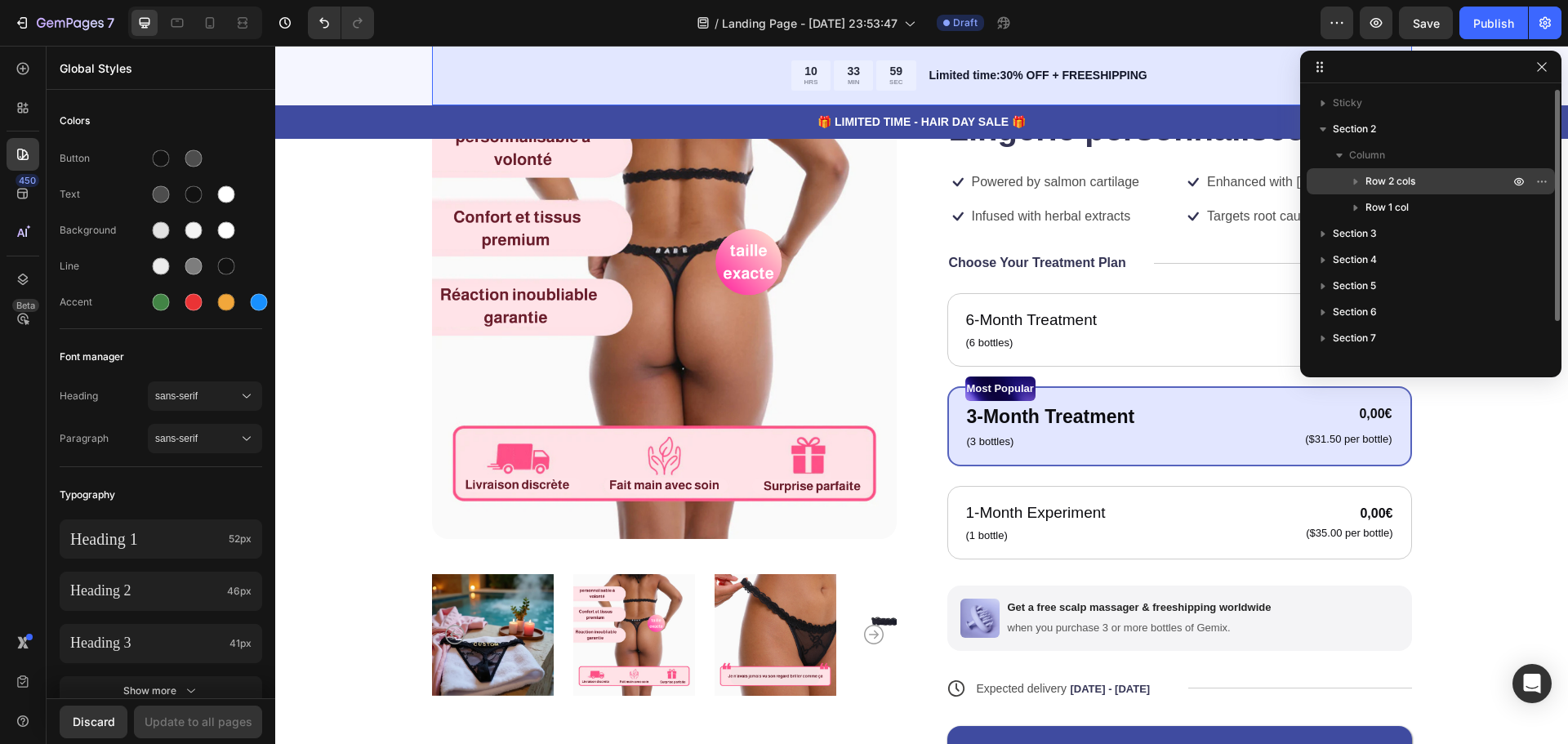
click at [1380, 180] on span "Row 2 cols" at bounding box center [1390, 181] width 50 height 17
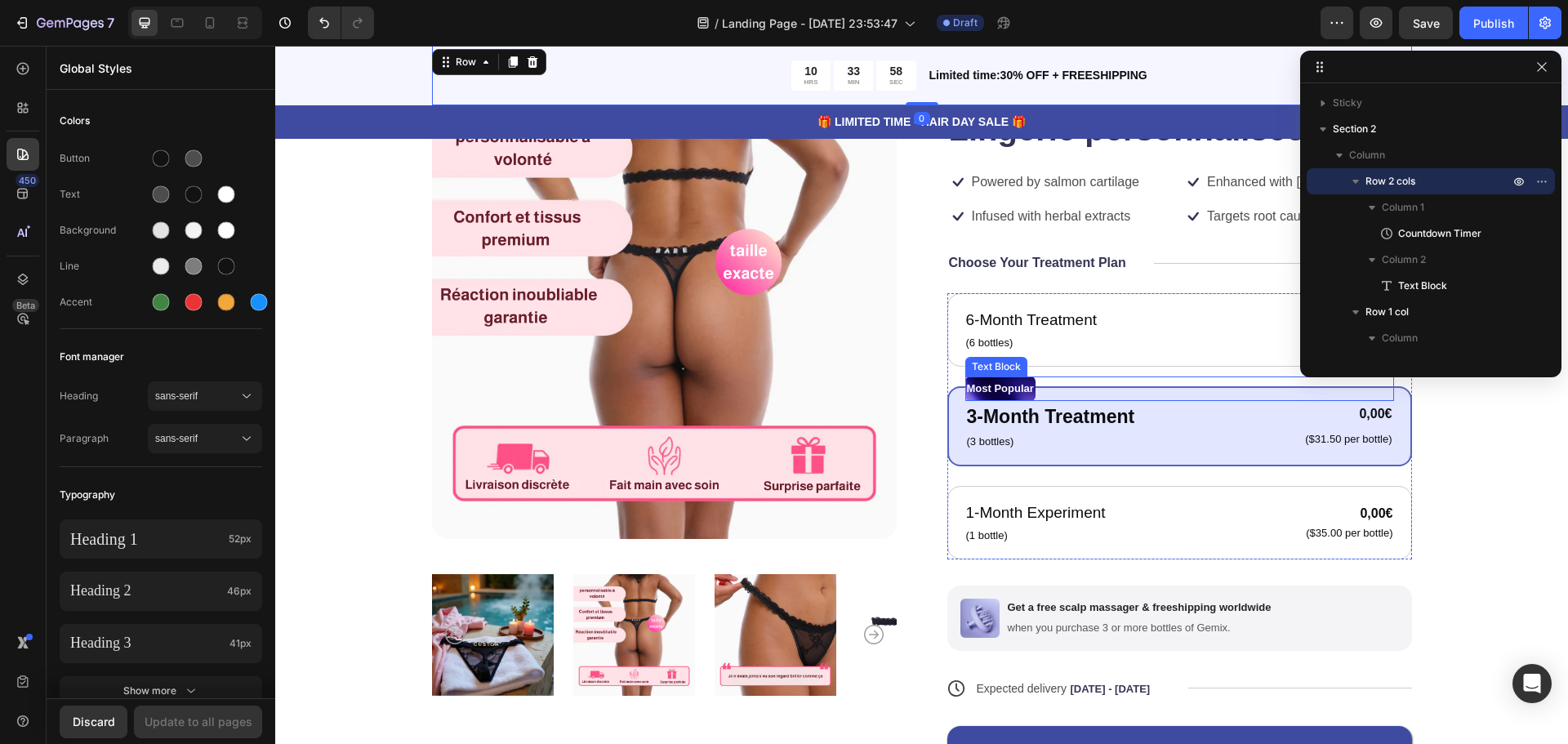
click at [1090, 407] on p "3-Month Treatment" at bounding box center [1051, 416] width 168 height 29
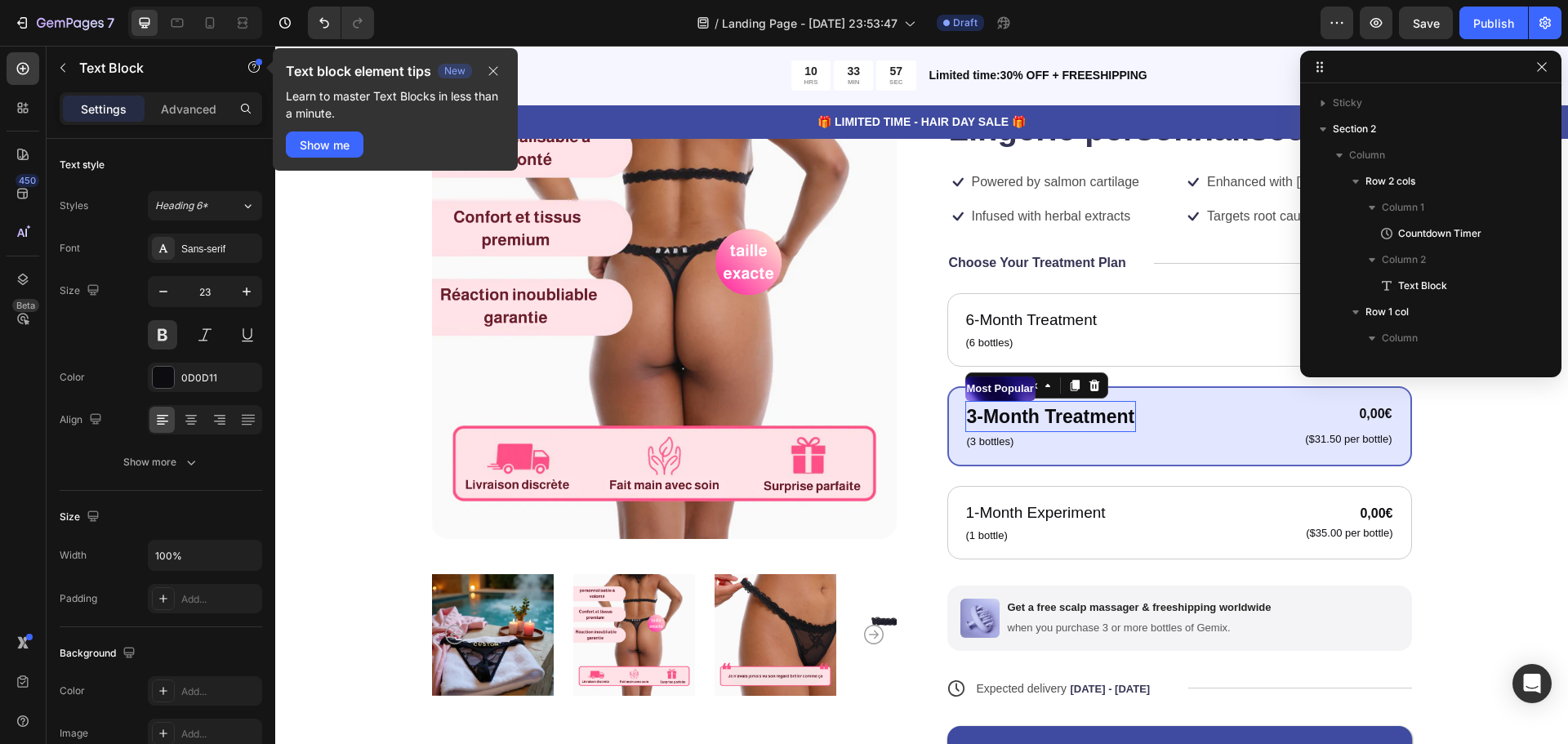
scroll to position [649, 0]
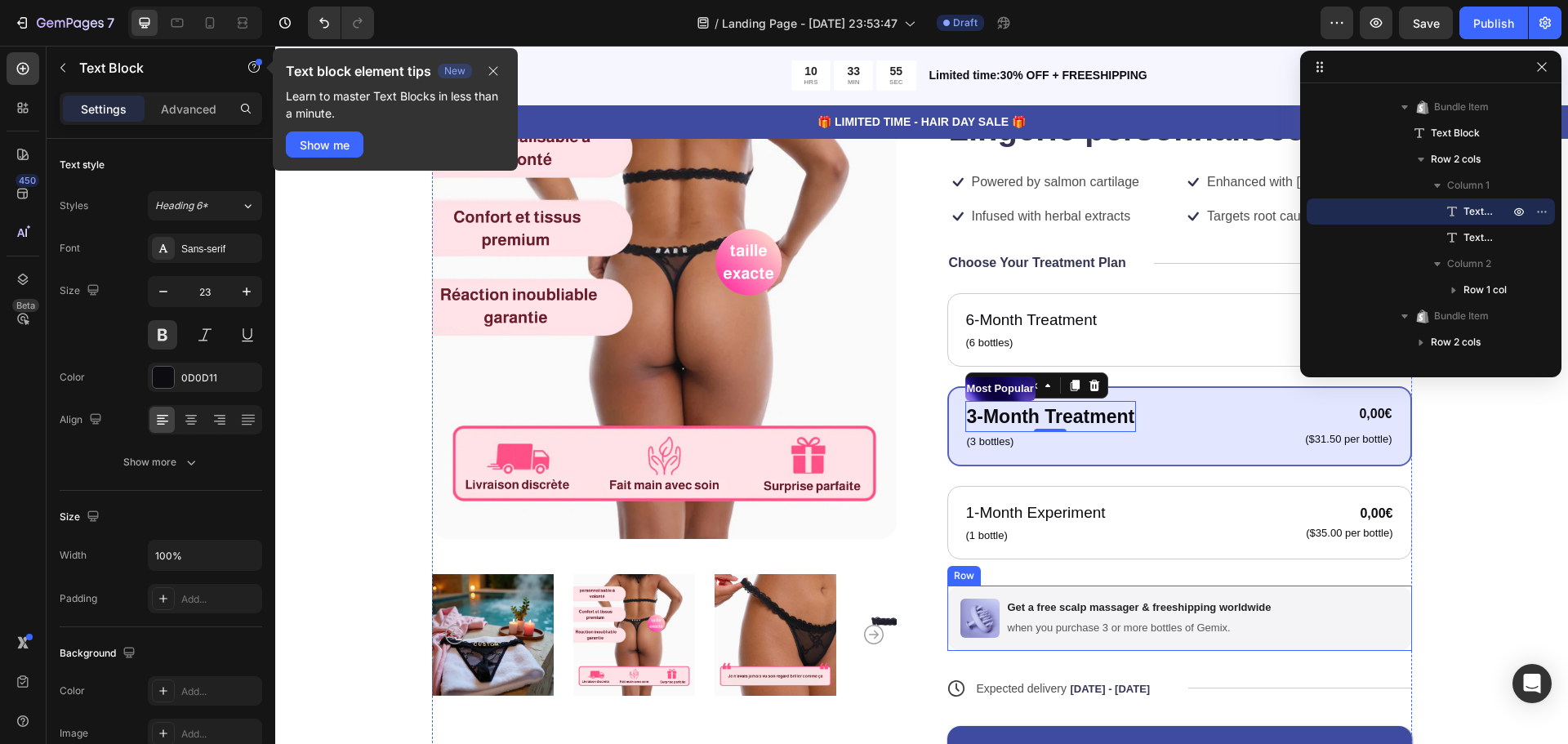
click at [1153, 589] on div "Image Get a free scalp massager & freeshipping worldwide Text Block when you pu…" at bounding box center [1180, 618] width 465 height 66
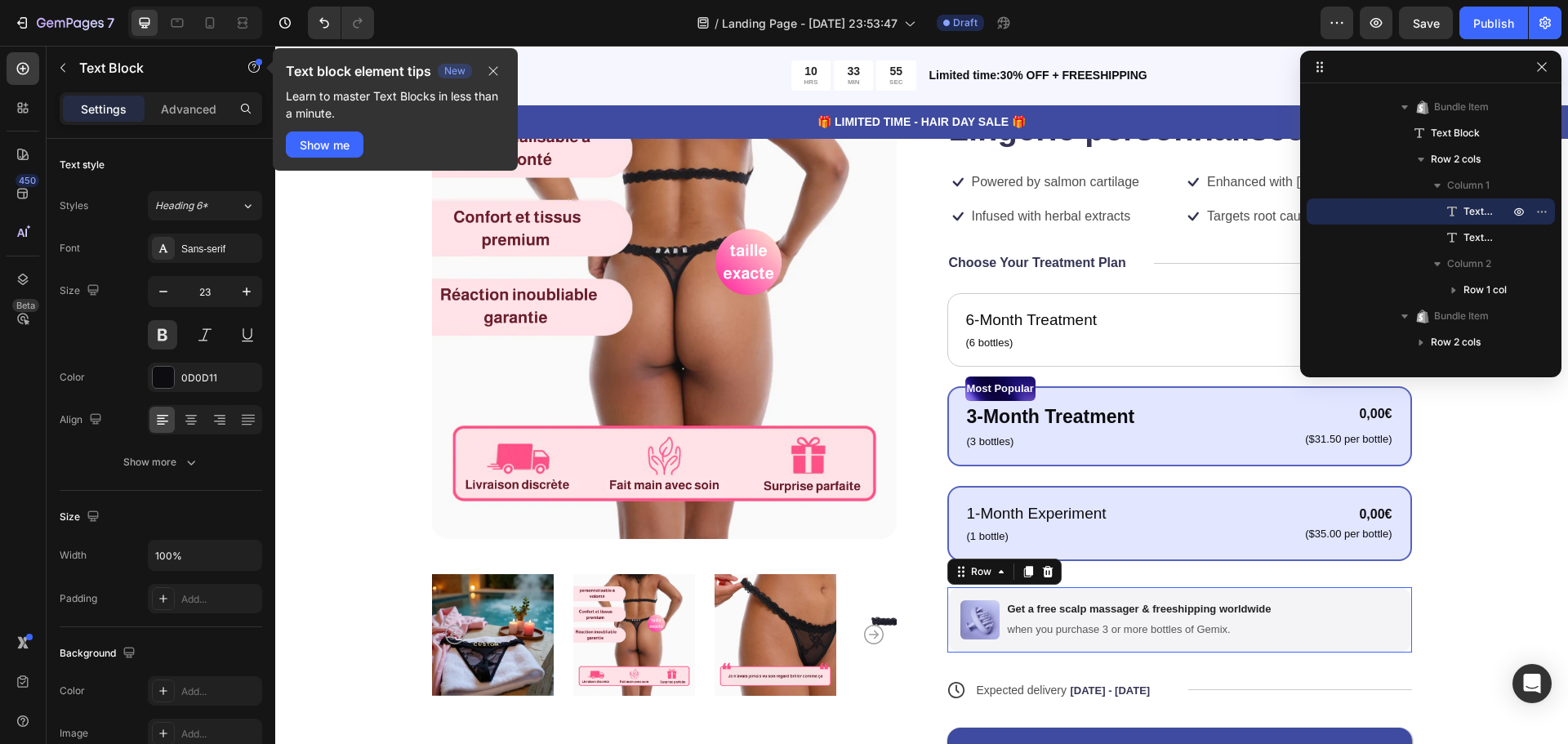
scroll to position [806, 0]
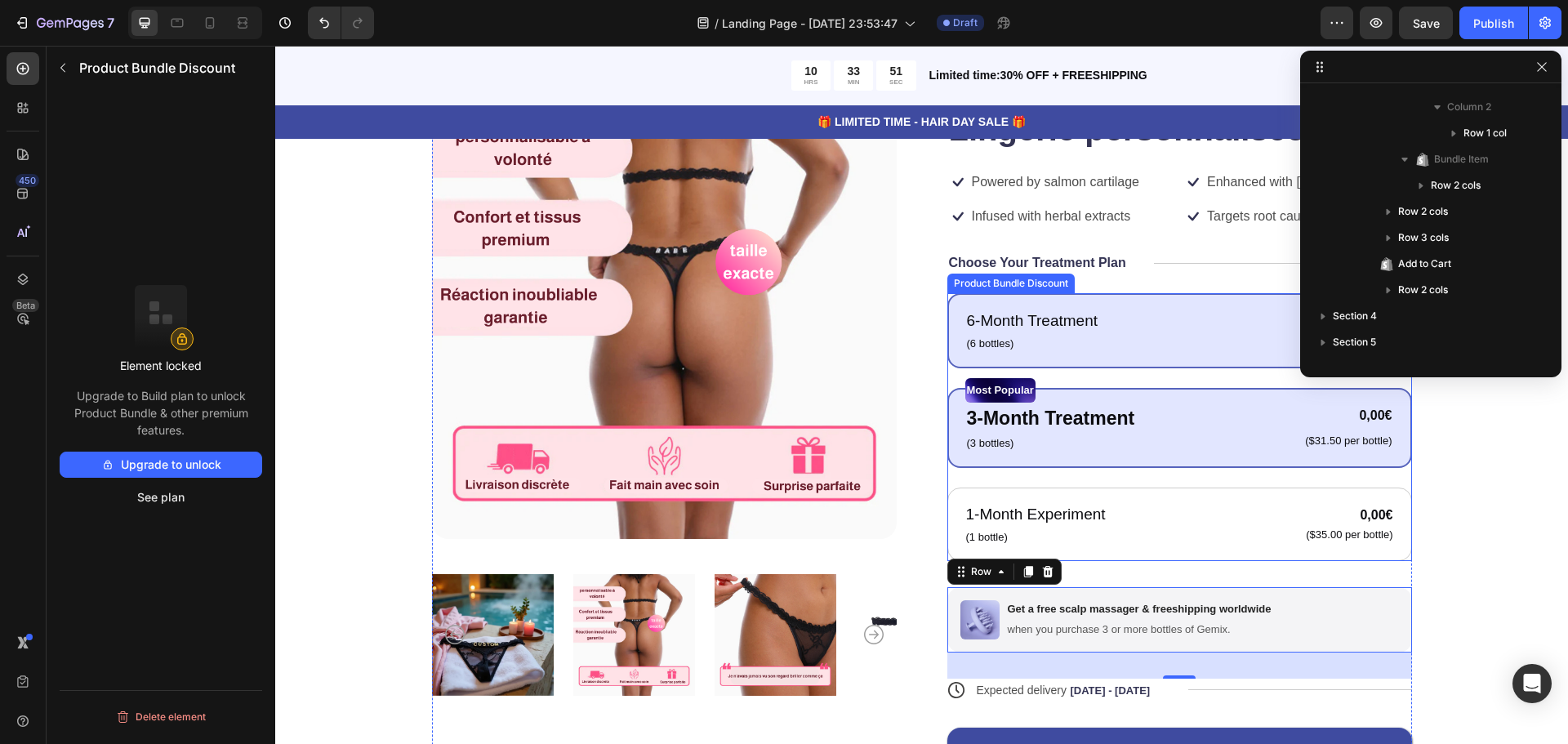
click at [1074, 301] on div "6-Month Treatment Text Block (6 bottles) Text Block 0,00€ Product Price Product…" at bounding box center [1180, 330] width 465 height 75
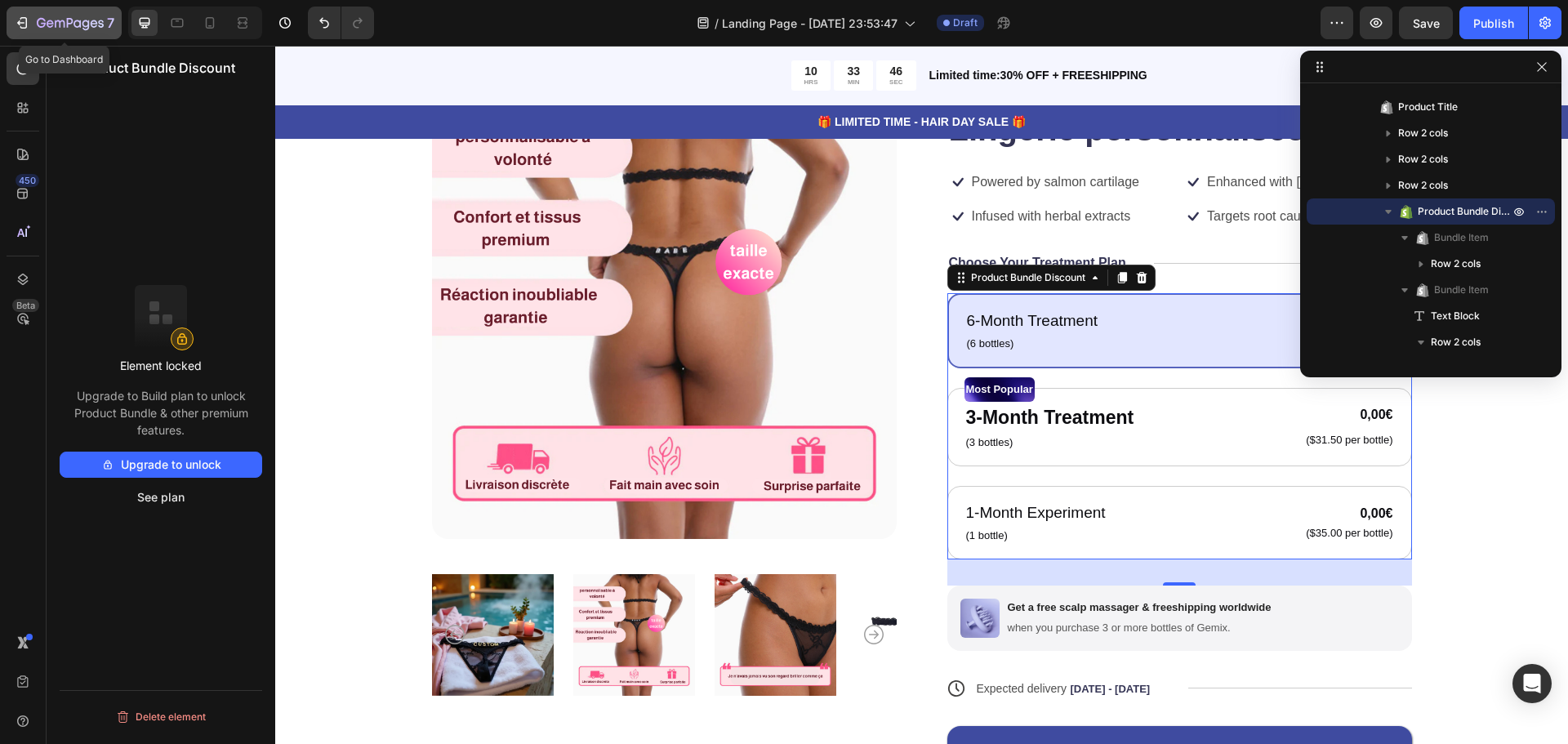
click at [18, 30] on icon "button" at bounding box center [22, 23] width 17 height 17
